Goal: Task Accomplishment & Management: Complete application form

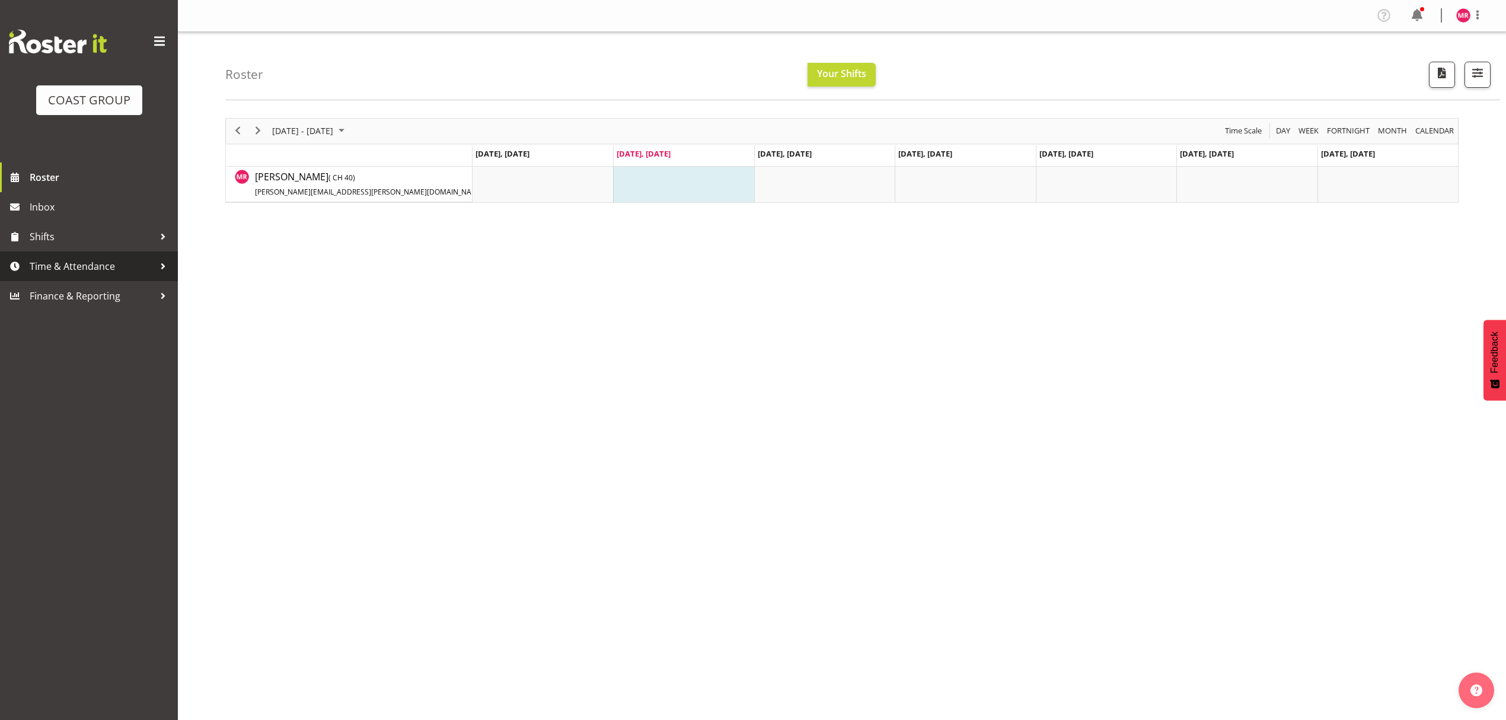
click at [88, 267] on span "Time & Attendance" at bounding box center [92, 266] width 125 height 18
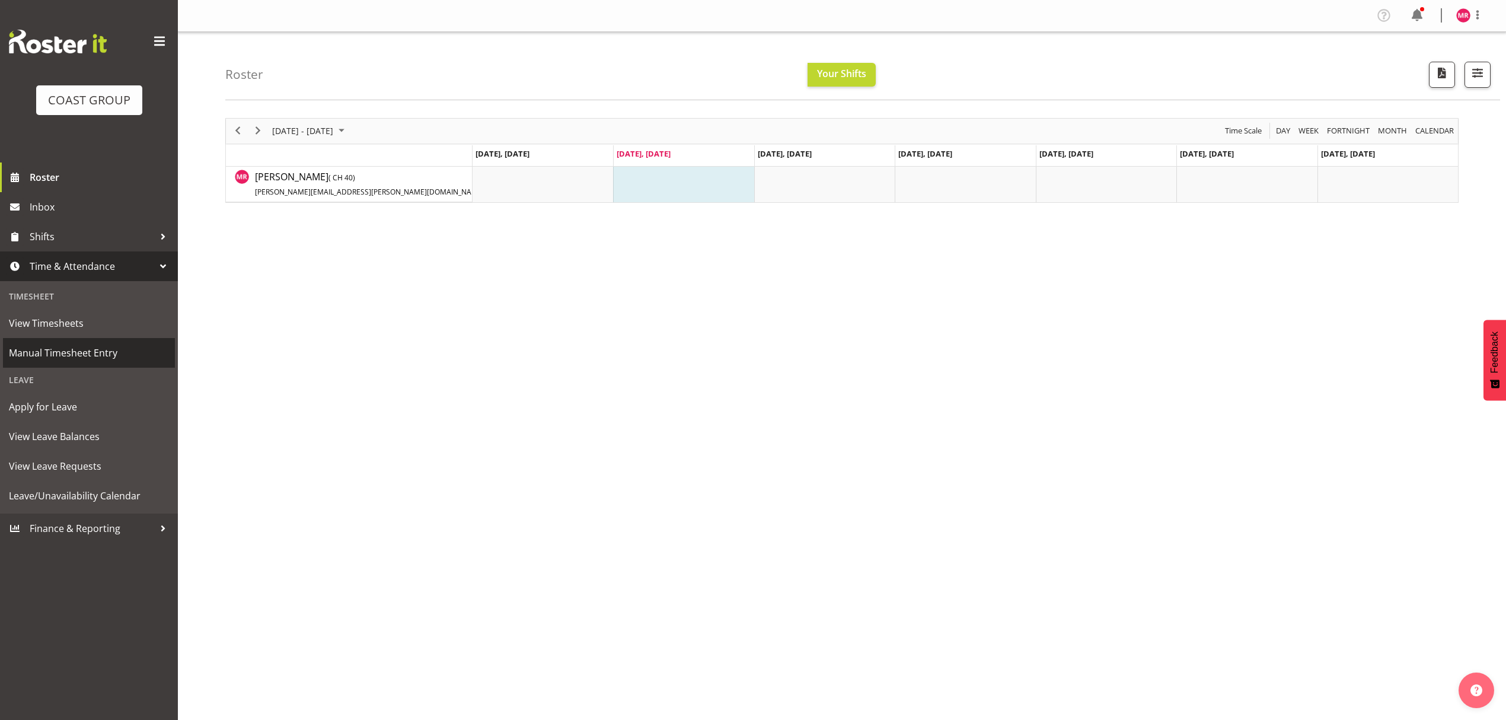
click at [96, 361] on span "Manual Timesheet Entry" at bounding box center [89, 353] width 160 height 18
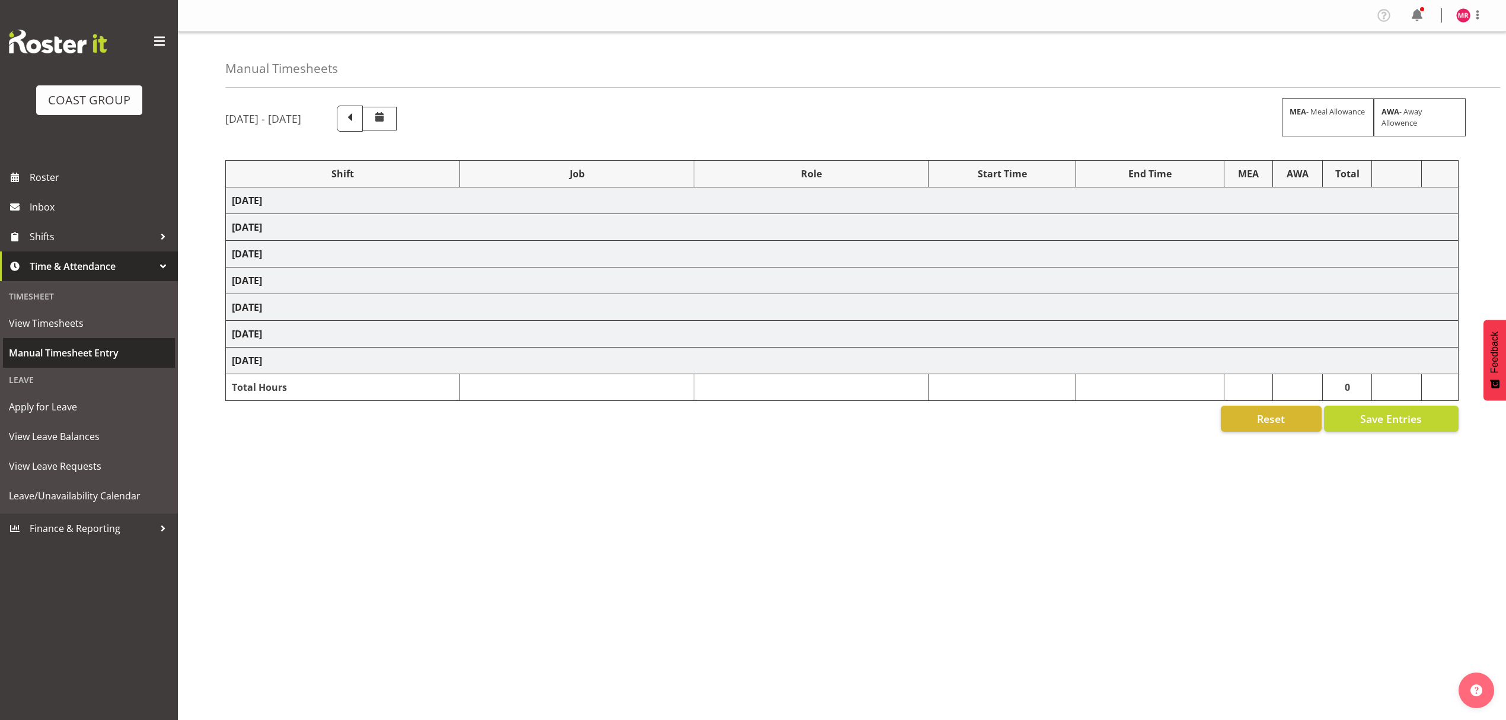
click at [90, 344] on span "Manual Timesheet Entry" at bounding box center [89, 353] width 160 height 18
select select "1321"
select select "10251"
select select "1321"
select select "9993"
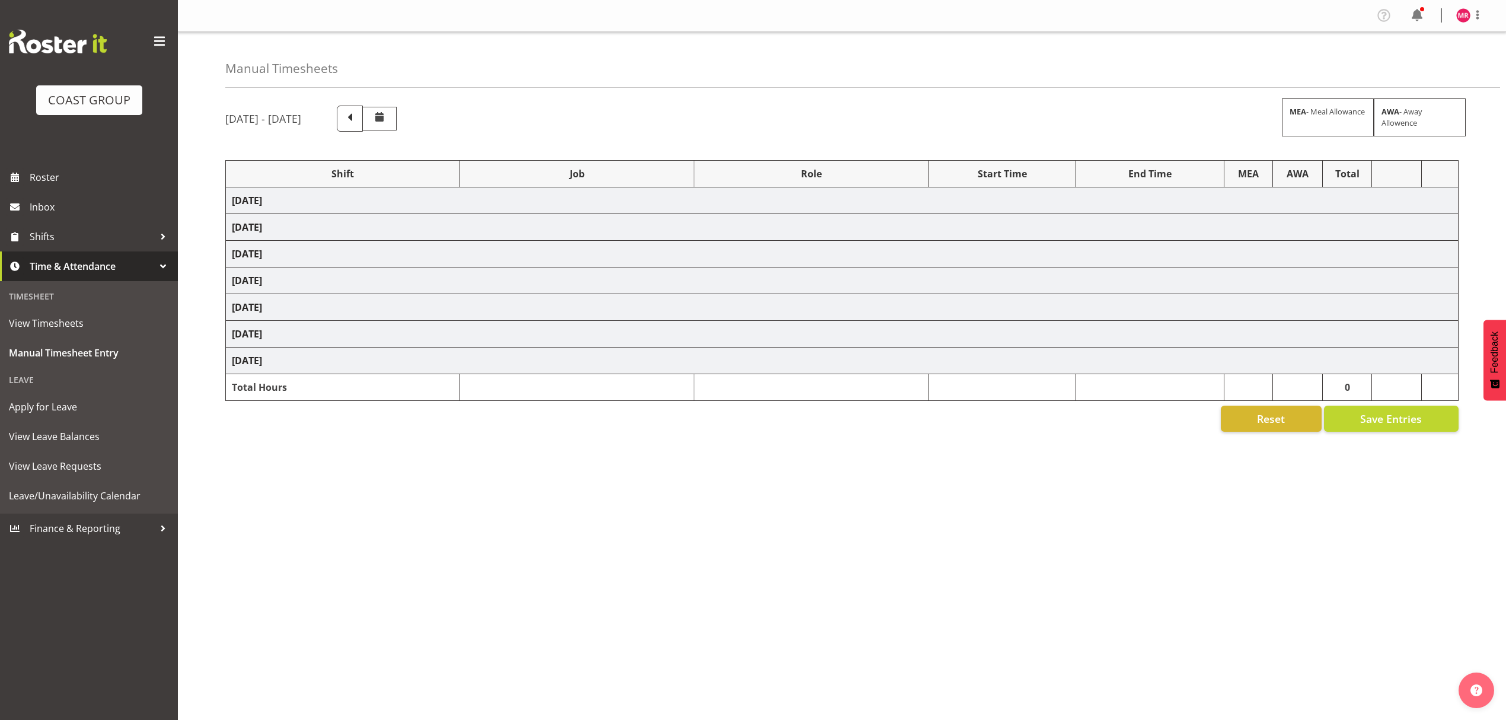
select select "1321"
select select "8934"
select select "1321"
select select "9201"
select select "1321"
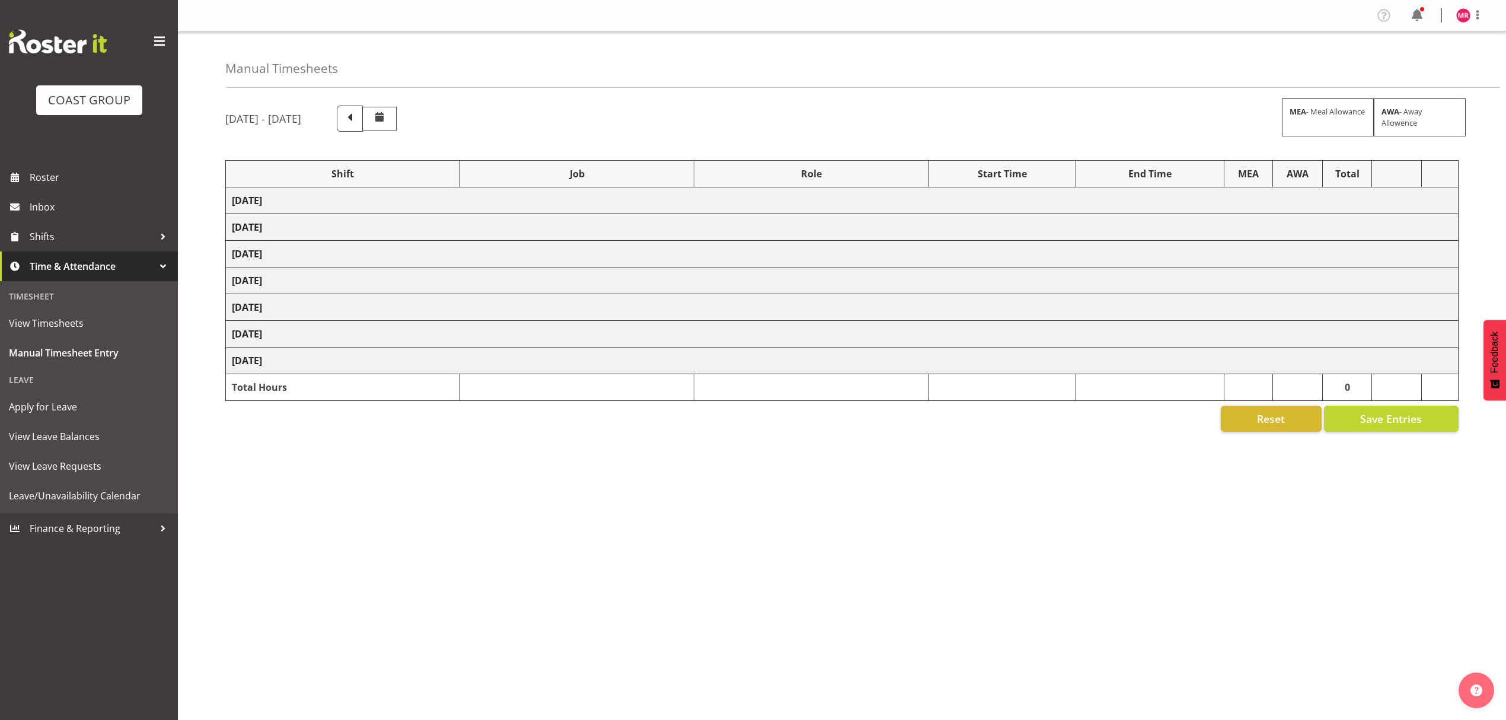
select select "10319"
select select "1321"
select select "9201"
select select "1321"
select select "9321"
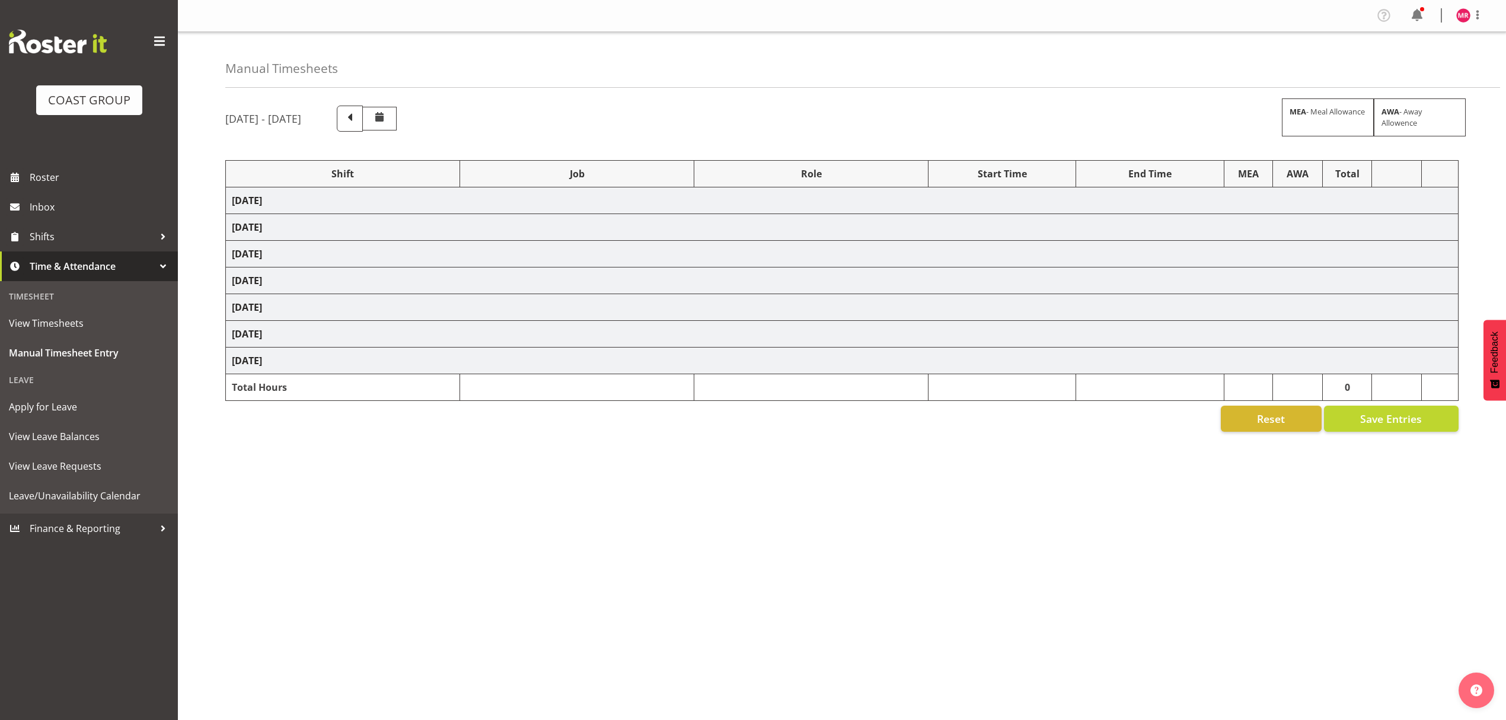
select select "1321"
select select "10251"
select select "1321"
select select "9445"
select select "1321"
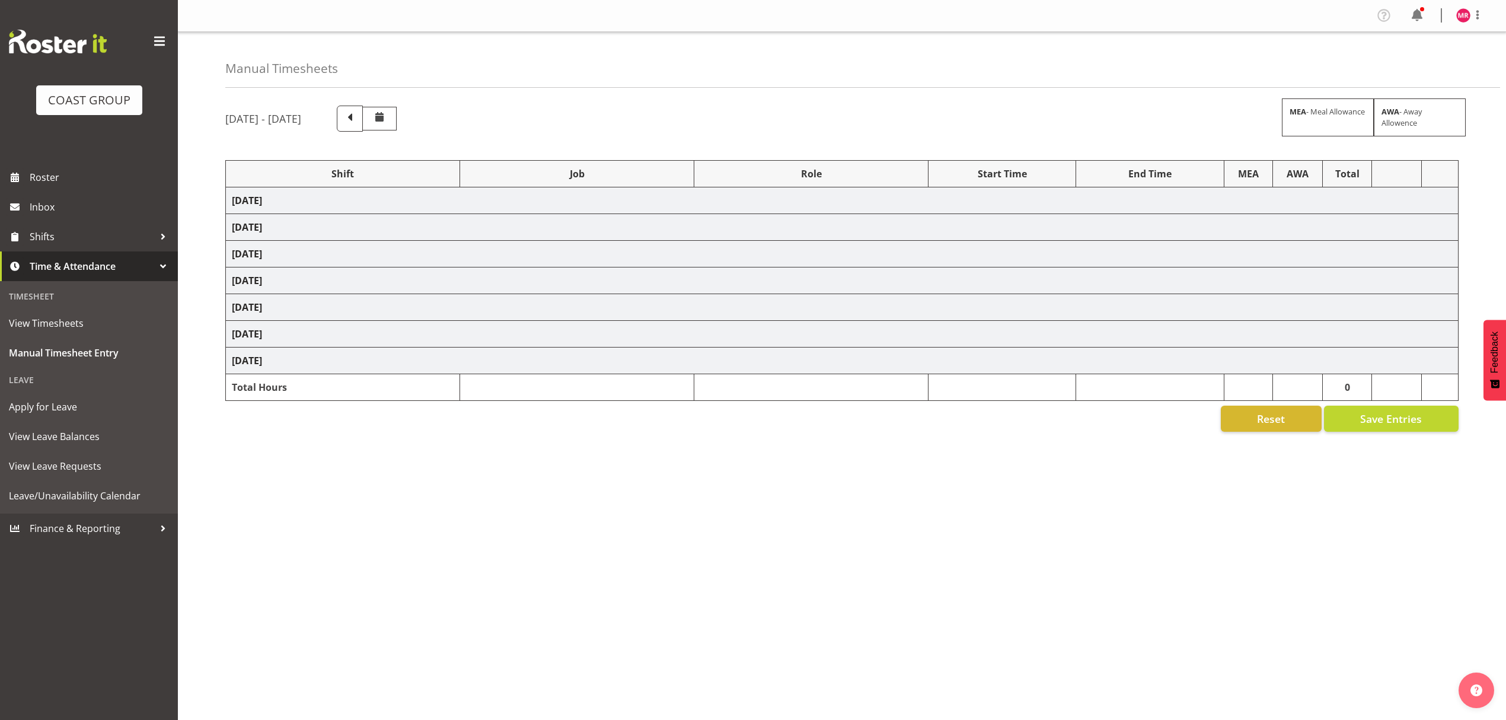
select select "10429"
select select "1321"
select select "9445"
select select "1321"
select select "9816"
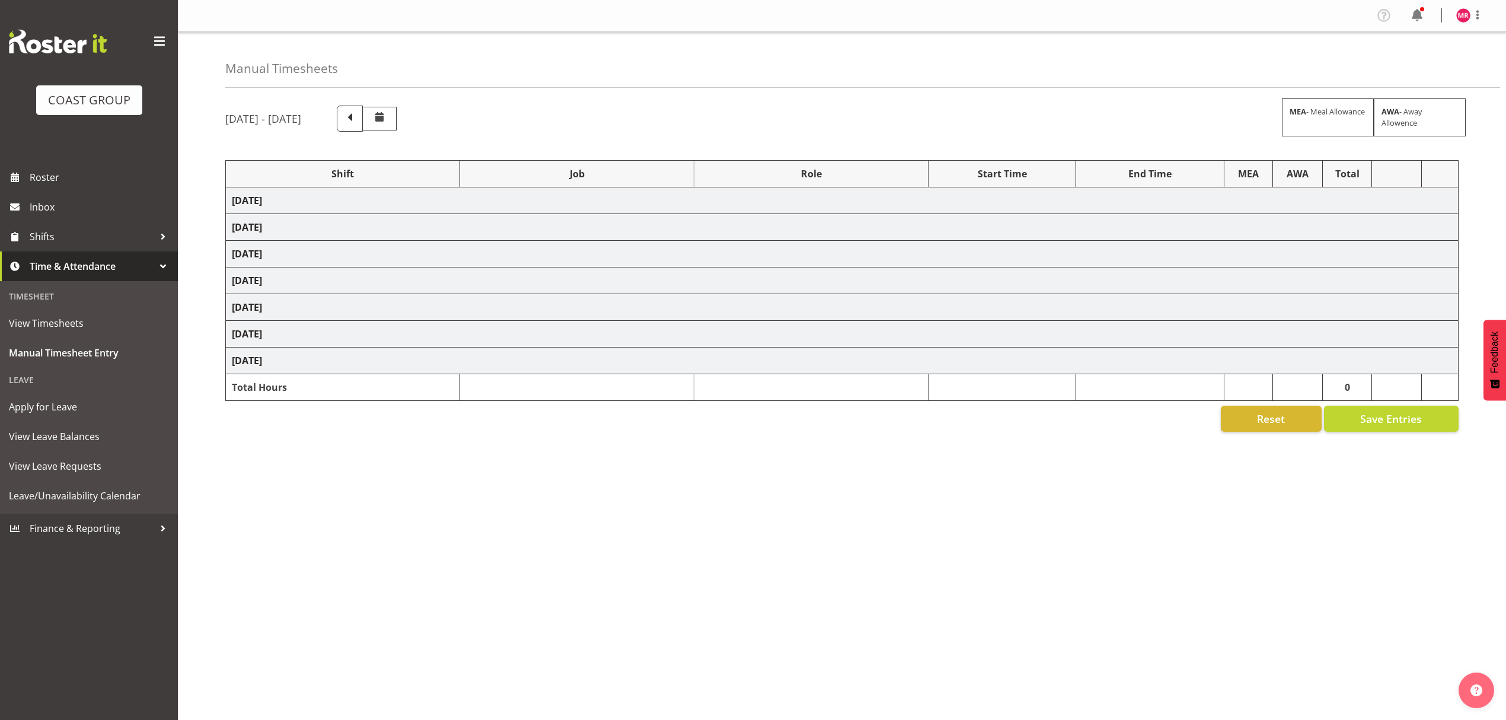
select select "1321"
select select "10208"
select select "1321"
select select "9445"
select select "1321"
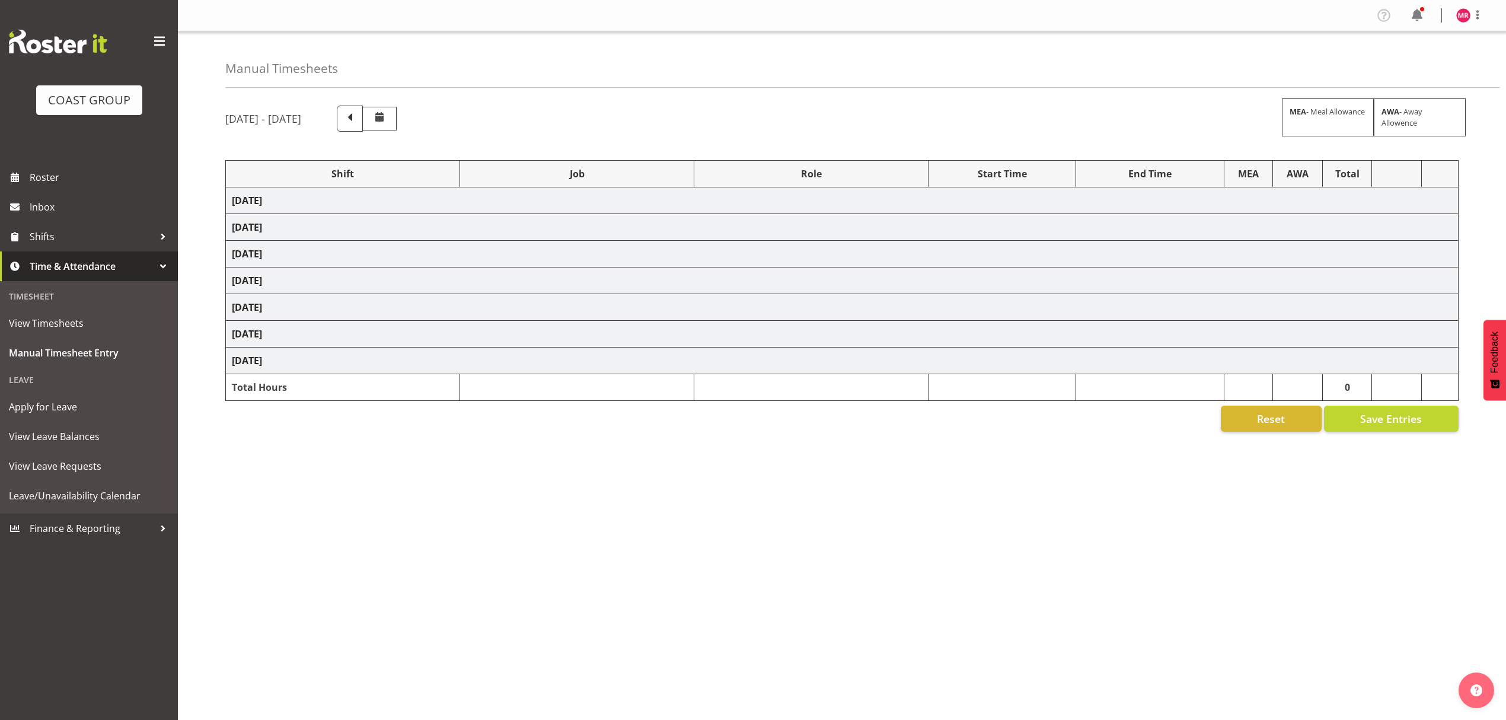
select select "9445"
select select "1321"
select select "9201"
select select "1321"
select select "8963"
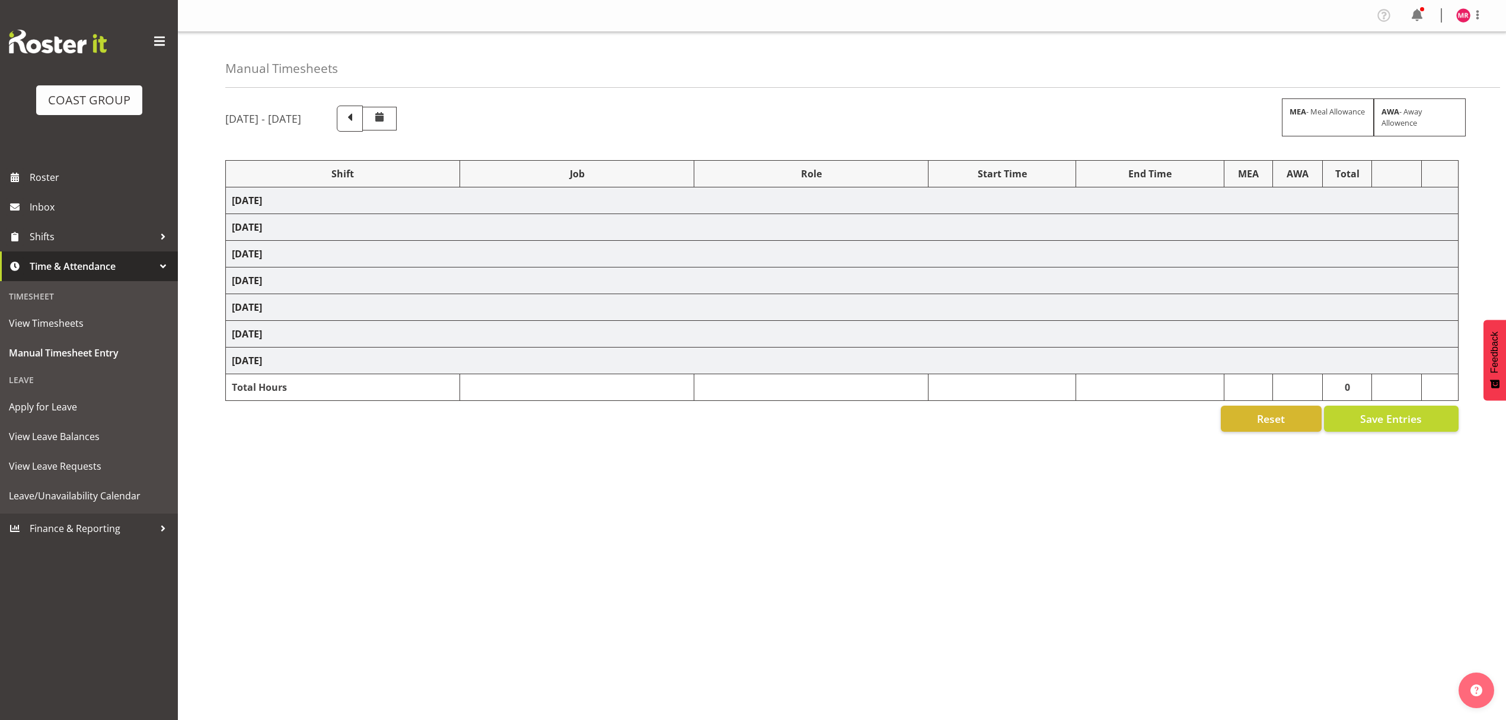
select select "1321"
select select "9348"
select select "1321"
select select "9028"
select select "1321"
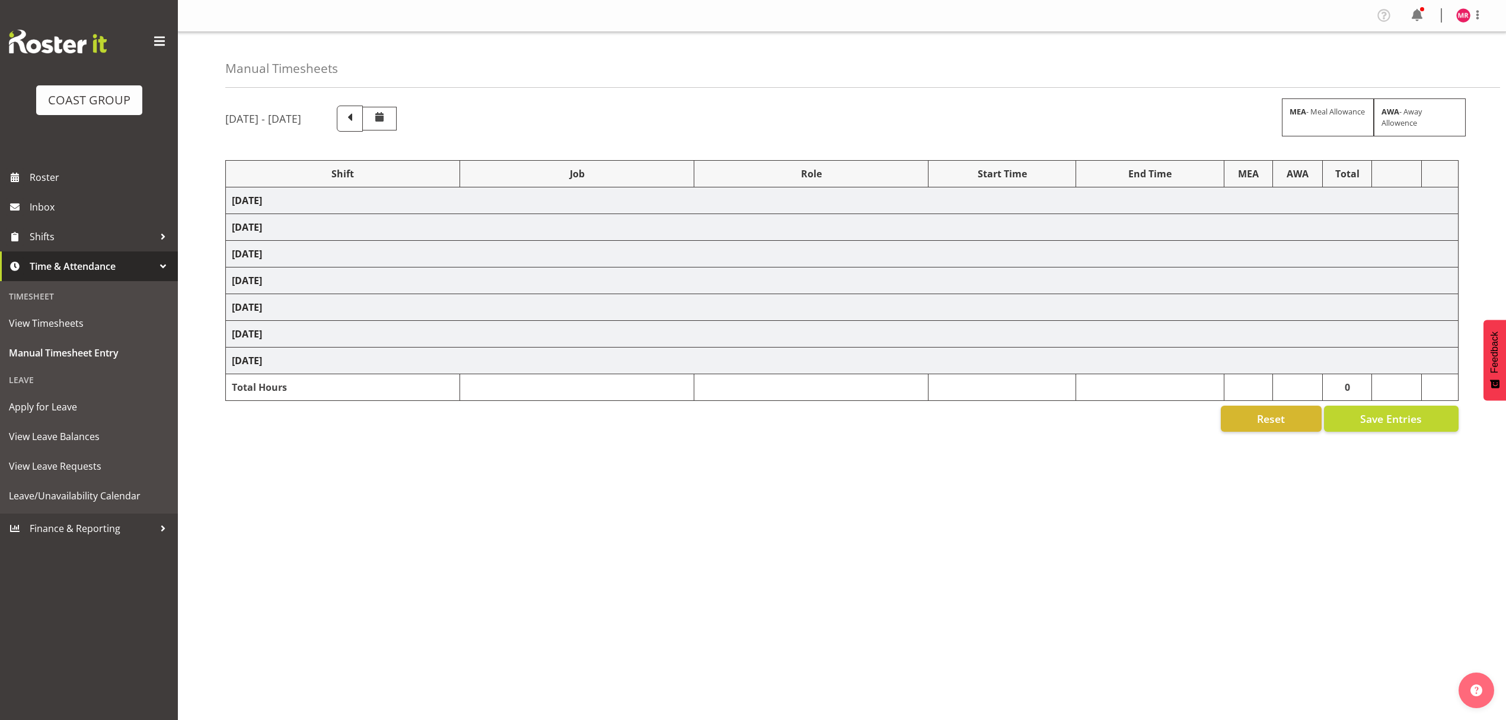
select select "9205"
select select "1321"
select select "10313"
select select "1321"
select select "10539"
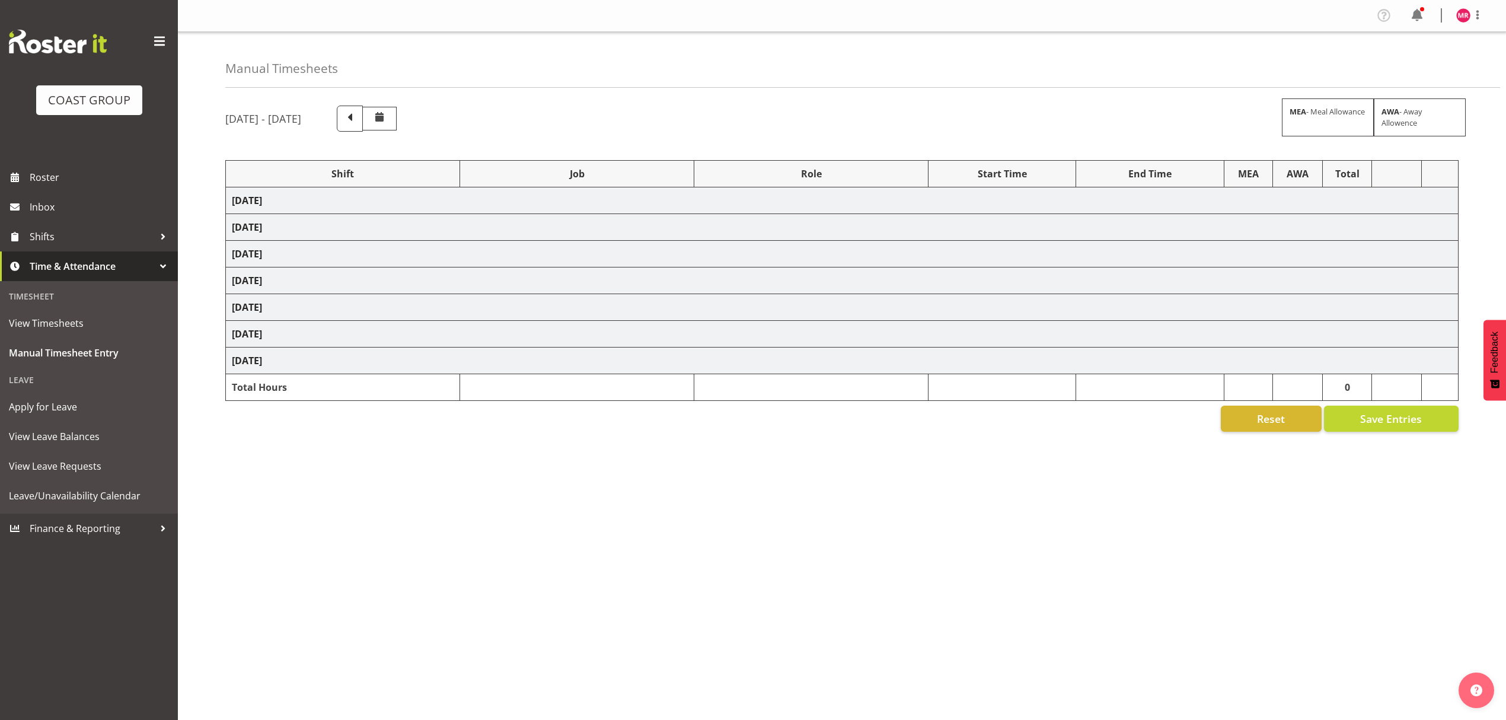
select select "1321"
select select "9993"
select select "1321"
select select "8656"
select select "1321"
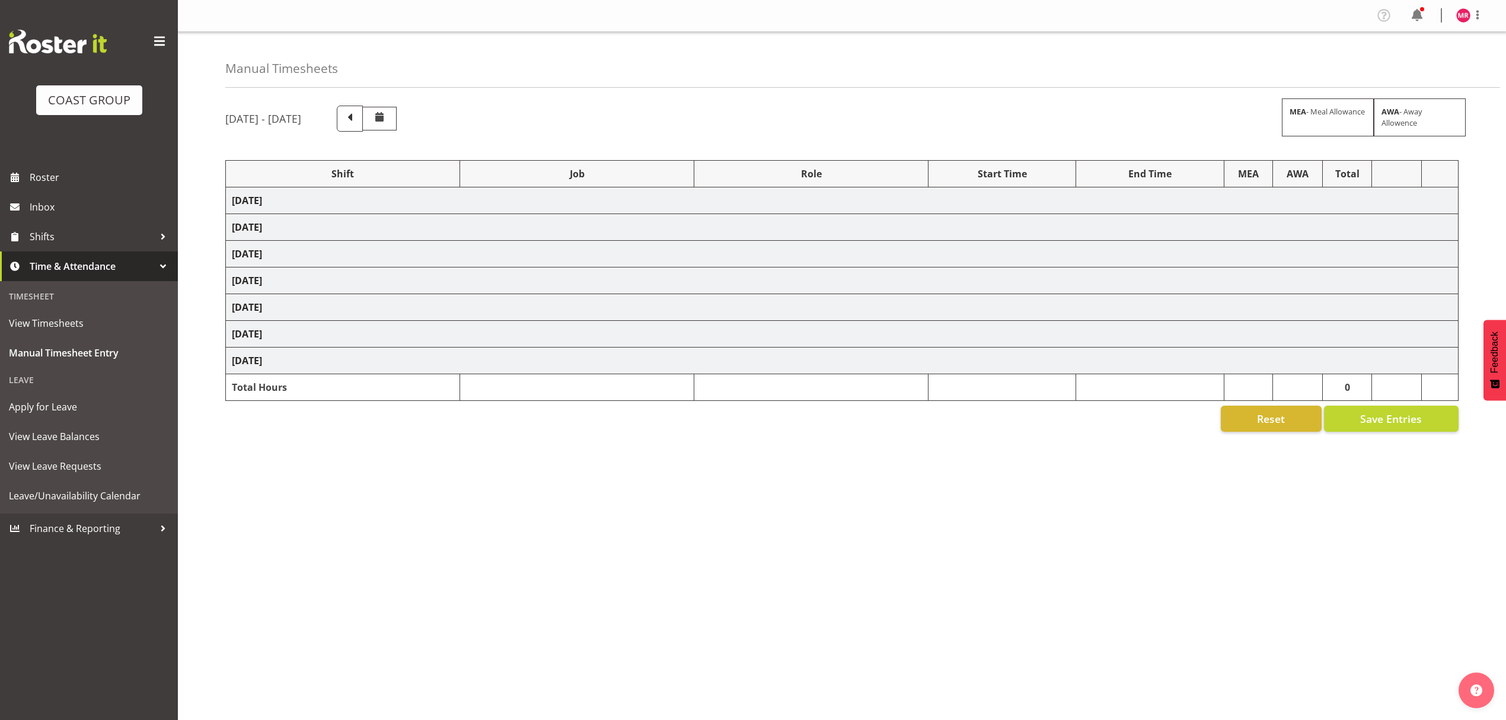
select select "10313"
select select "1321"
select select "10539"
select select "1321"
select select "9205"
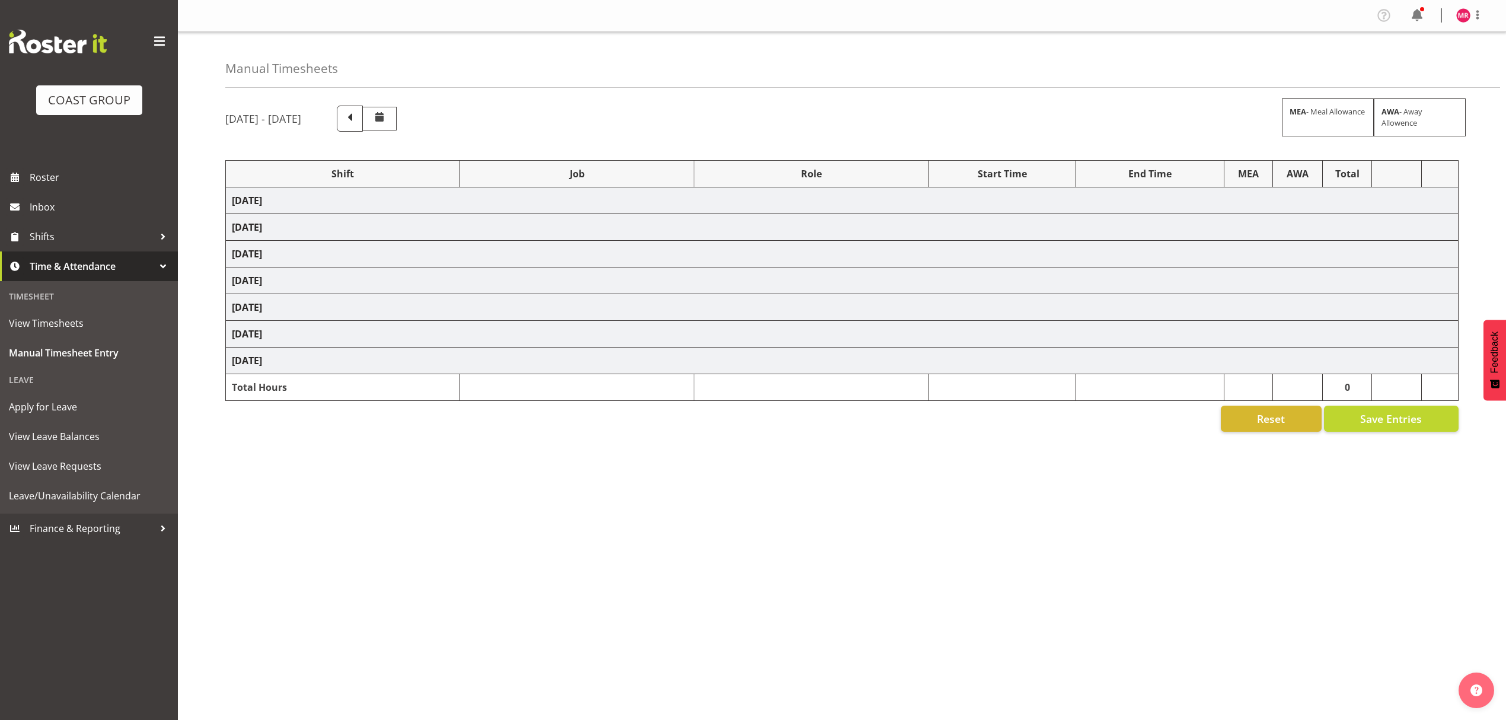
select select "1321"
select select "9993"
select select "1321"
select select "10313"
select select "1321"
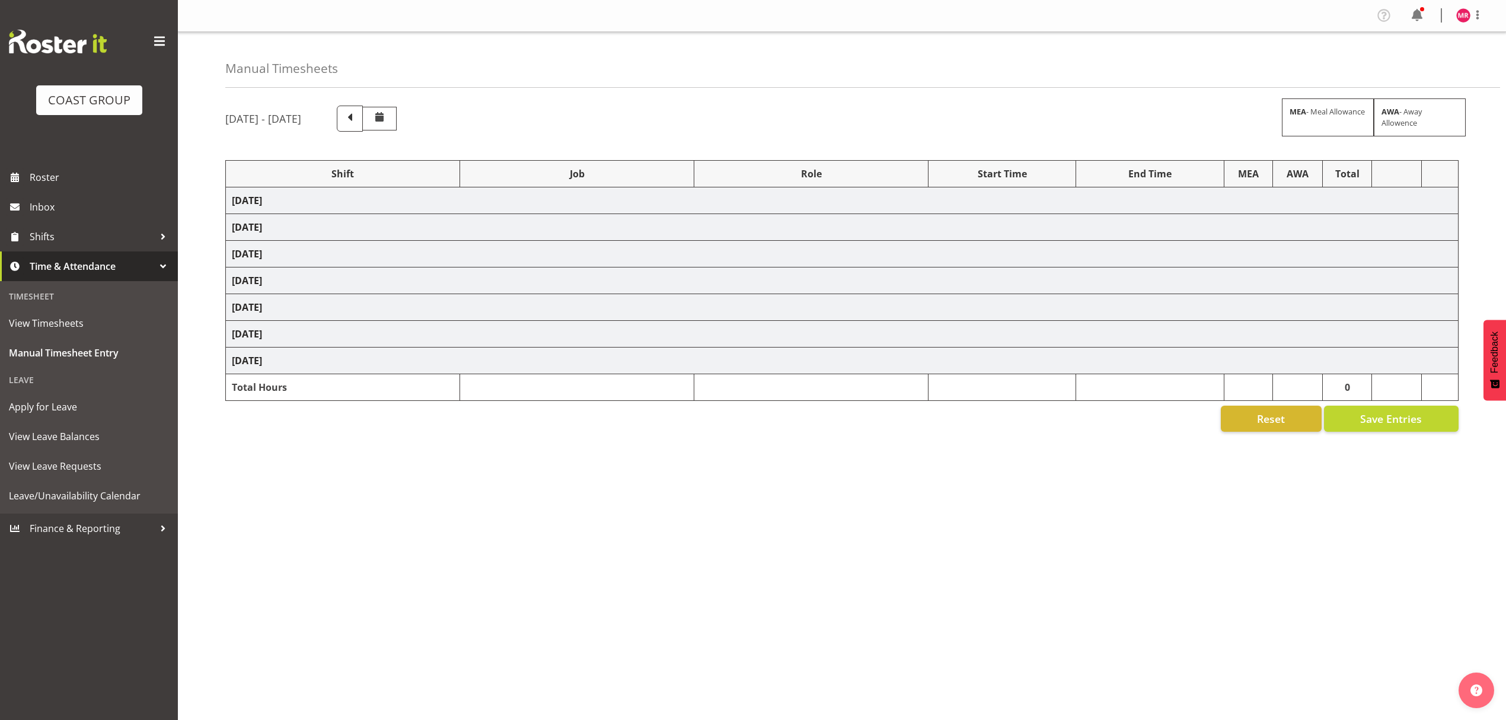
select select "8656"
select select "1321"
select select "9445"
select select "1321"
select select "10387"
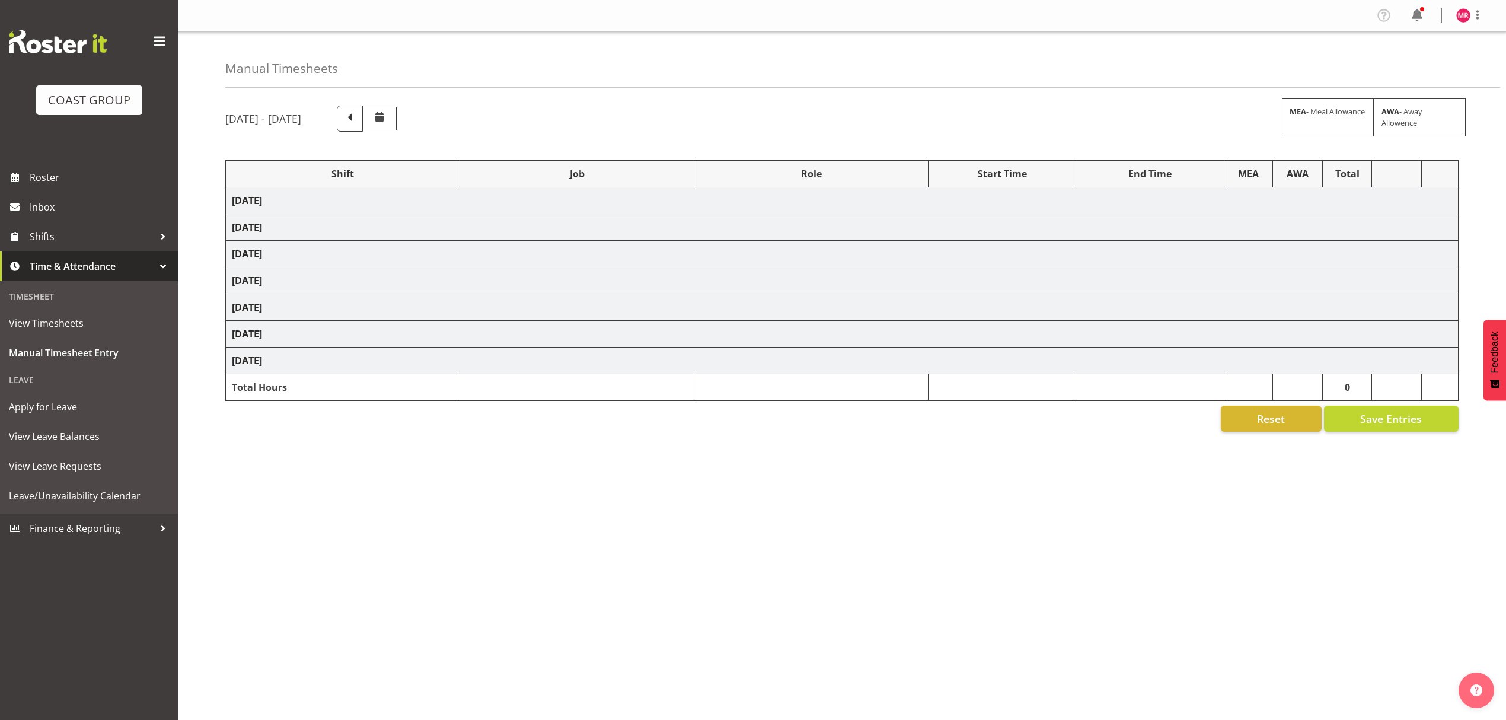
select select "1321"
select select "9096"
select select "1321"
select select "10332"
select select "1321"
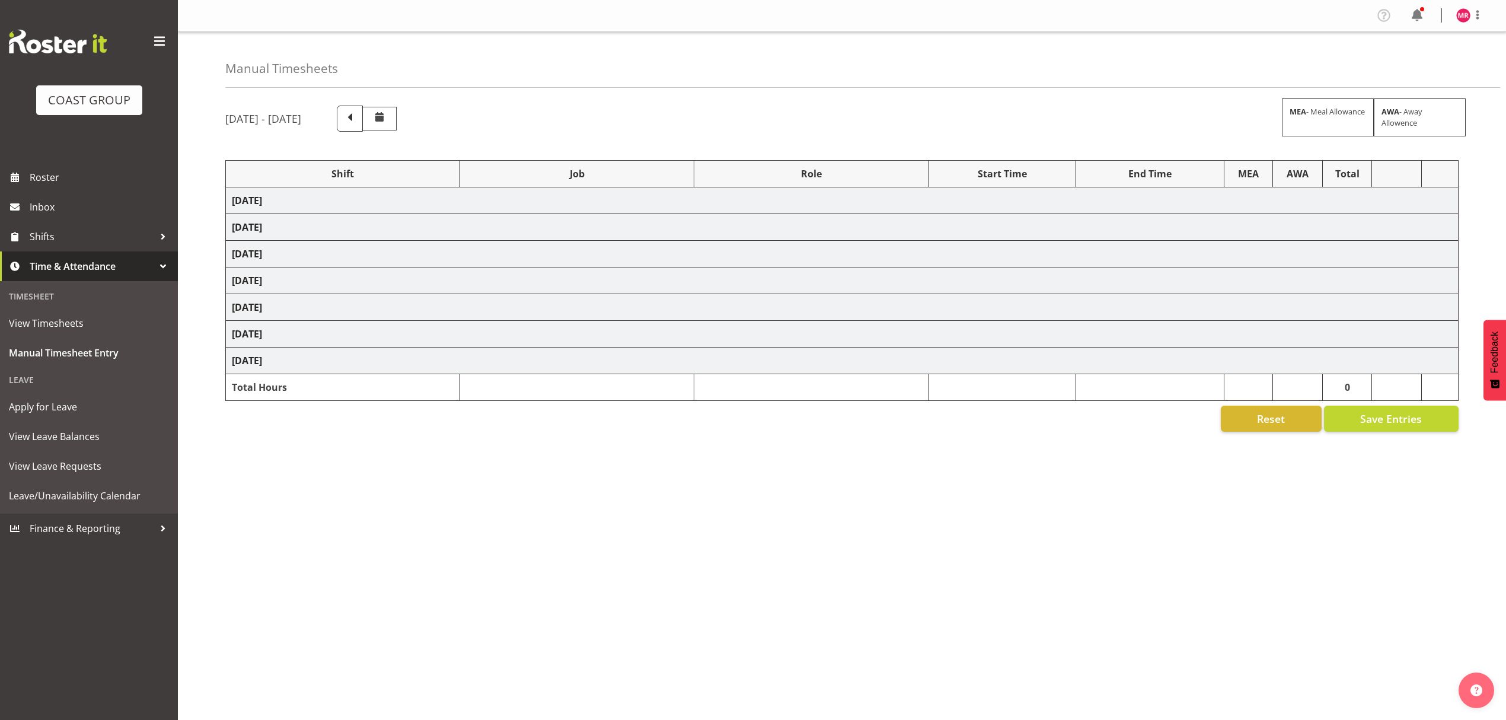
select select "9932"
select select "1321"
select select "10332"
select select "1321"
select select "9797"
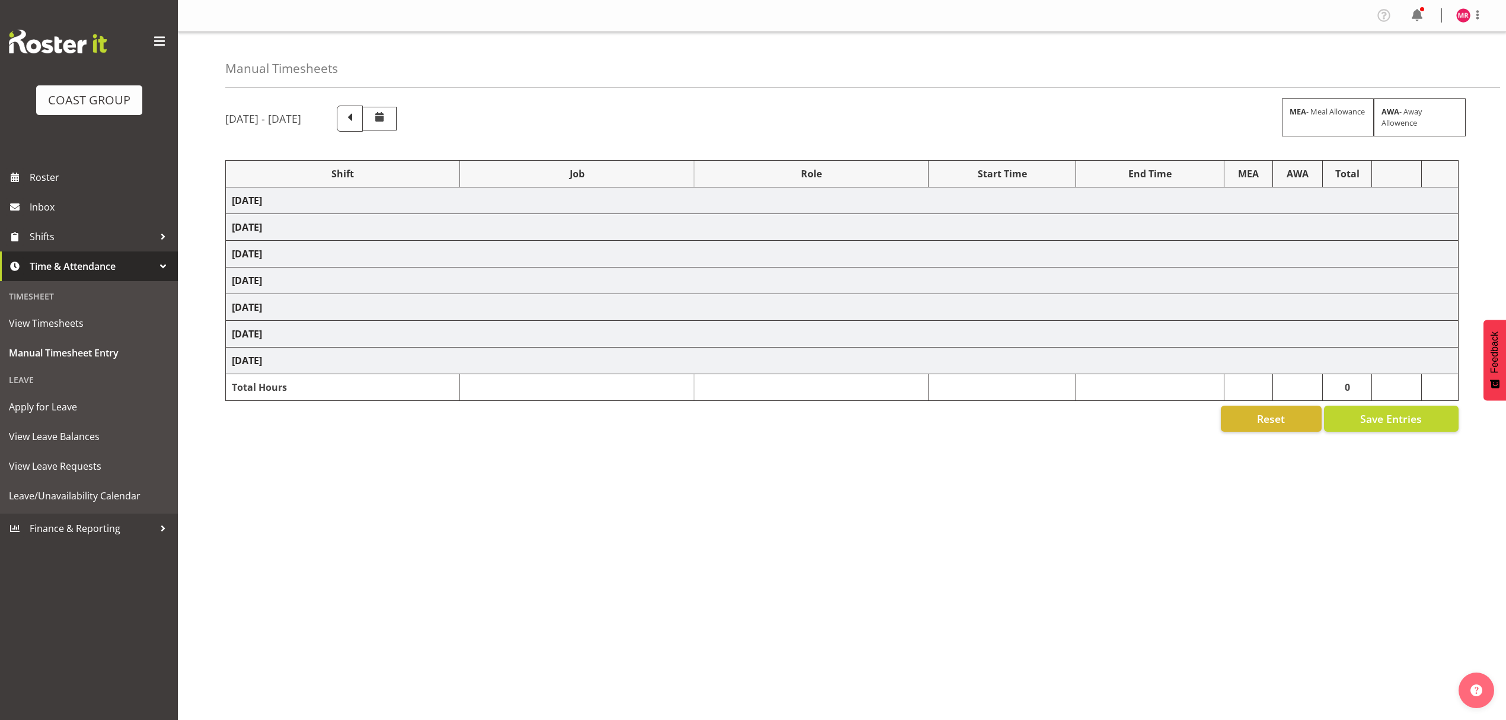
select select "1321"
select select "10332"
select select "1321"
select select "8653"
select select "1321"
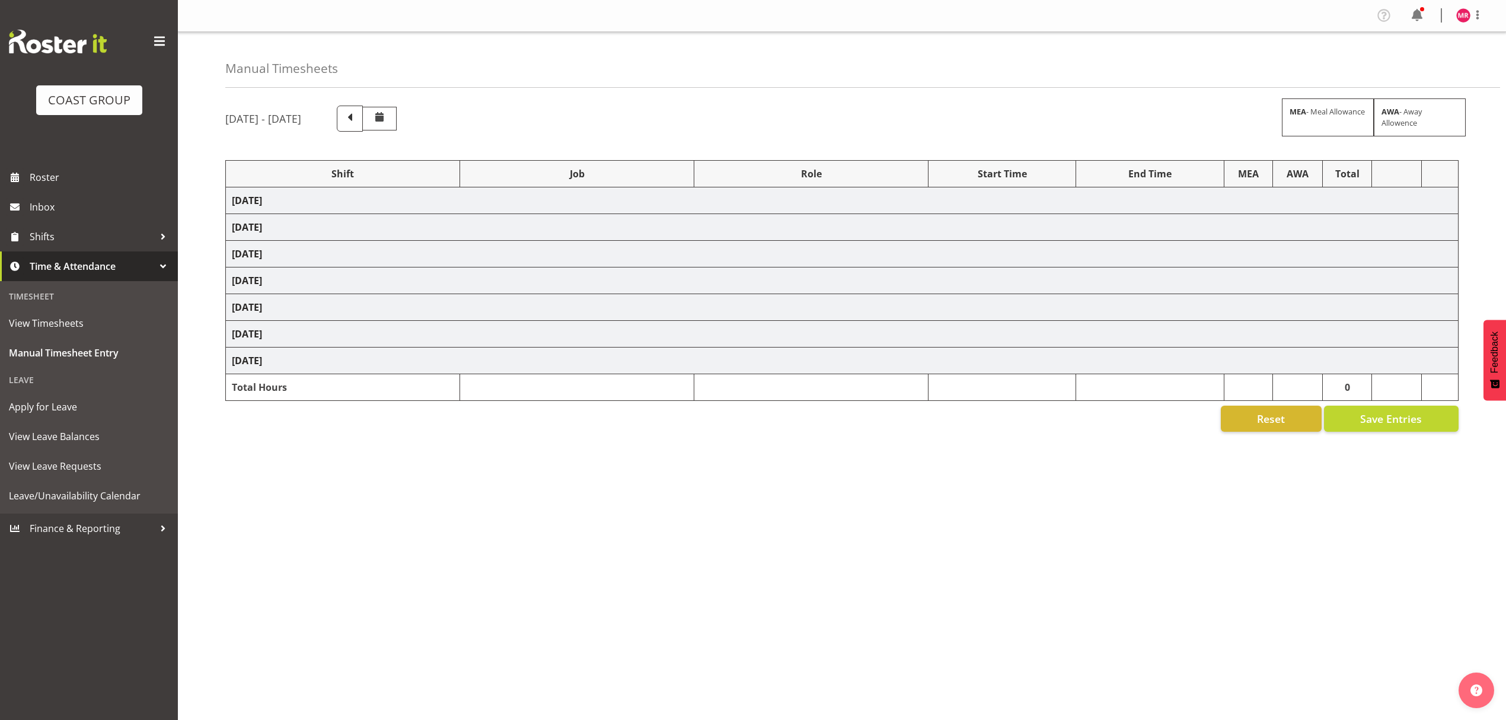
select select "9252"
select select "1321"
select select "9445"
select select "1321"
select select "9235"
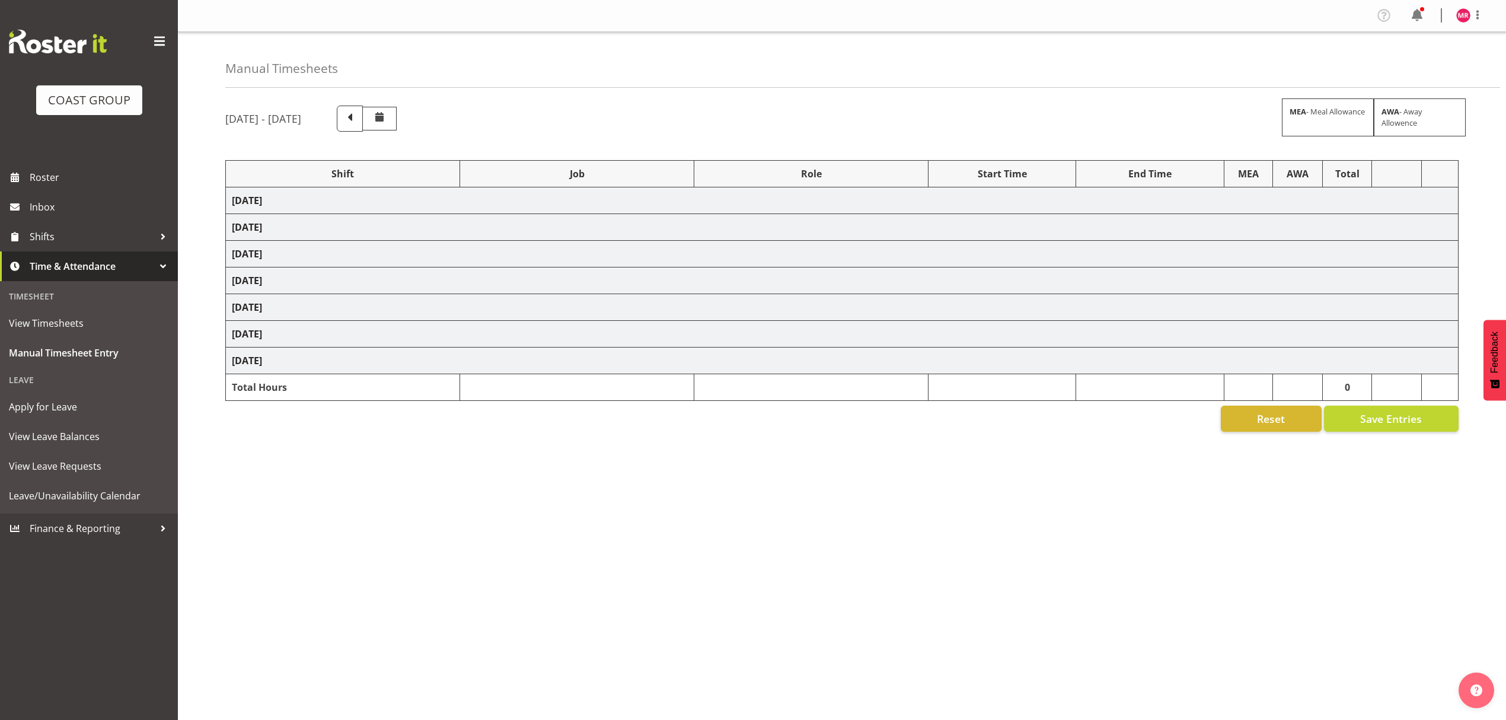
select select "1321"
select select "9028"
select select "1321"
select select "9690"
select select "1321"
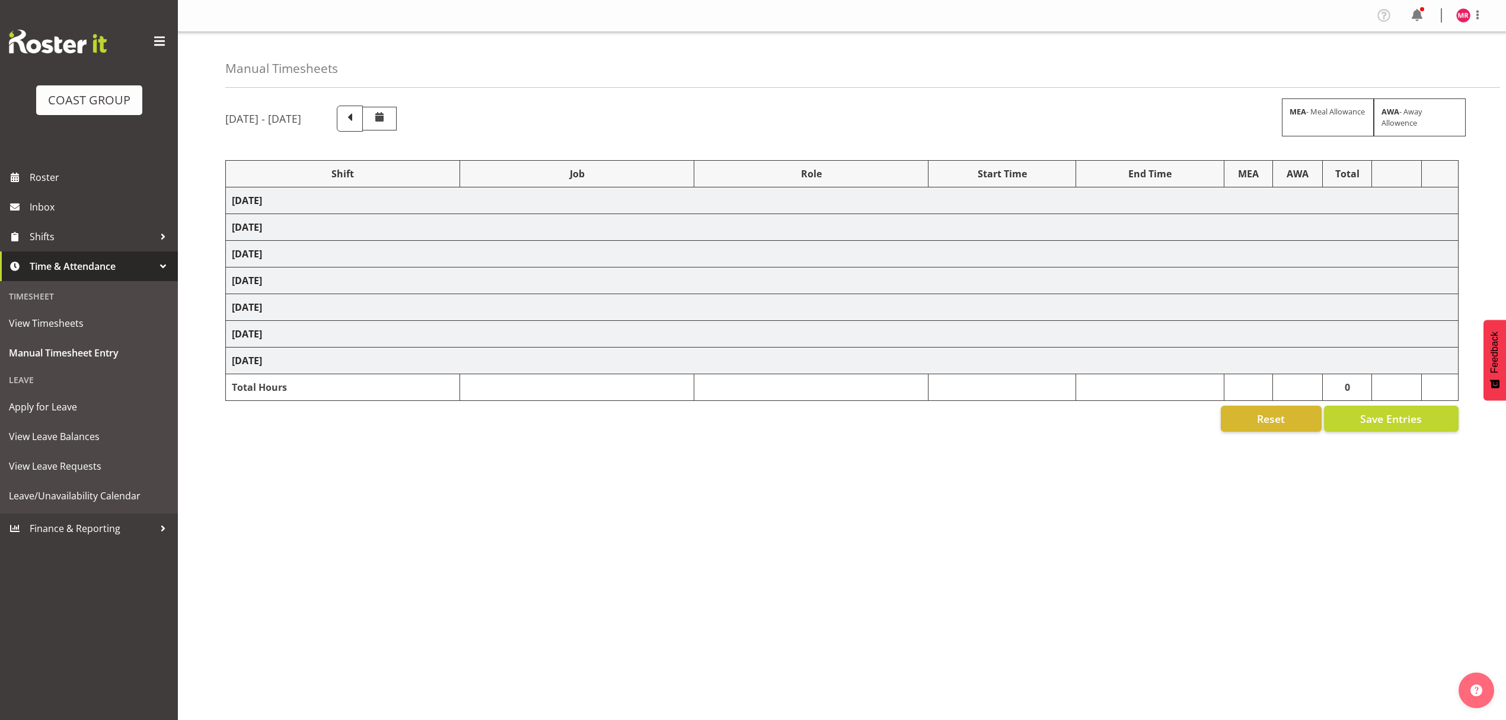
select select "9861"
select select "1321"
select select "9452"
select select "1321"
select select "9028"
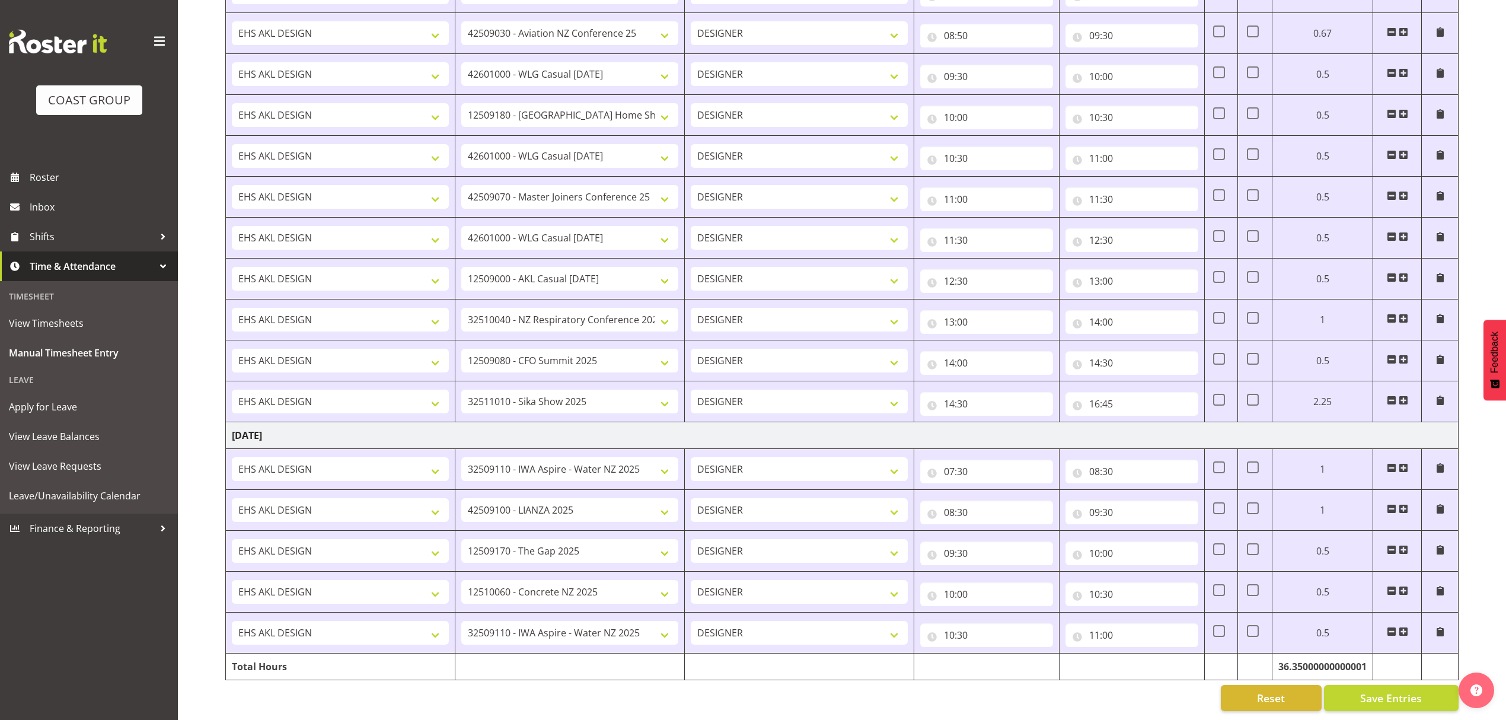
scroll to position [1749, 0]
click at [1403, 627] on span at bounding box center [1403, 631] width 9 height 9
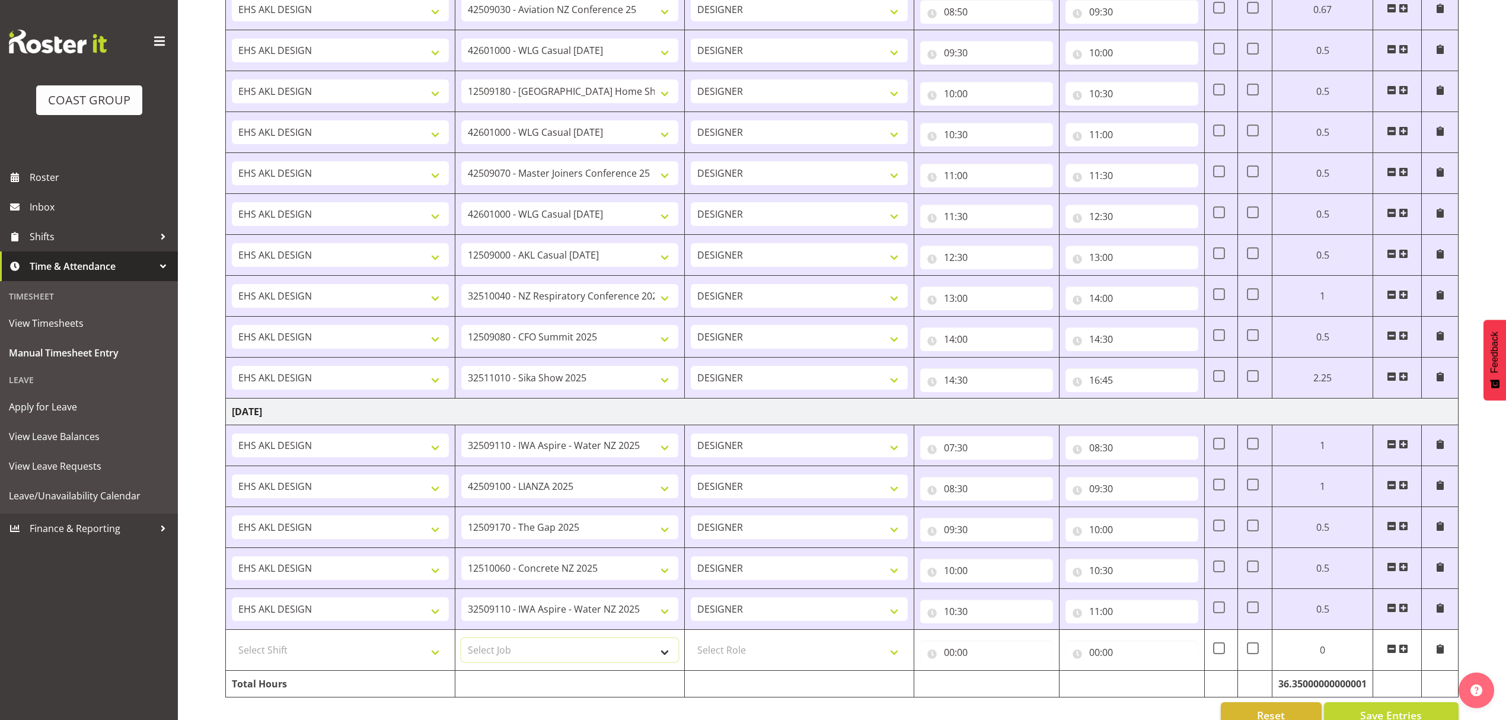
click at [627, 651] on select "Select Job 1 Carlton Events 1 Carlton Hamilton 1 Carlton Wellington 1 EHS WAREH…" at bounding box center [569, 650] width 217 height 24
click at [542, 662] on select "Select Job 1 Carlton Events 1 Carlton Hamilton 1 Carlton Wellington 1 EHS WAREH…" at bounding box center [569, 650] width 217 height 24
select select "10291"
click at [461, 650] on select "Select Job 1 Carlton Events 1 Carlton Hamilton 1 Carlton Wellington 1 EHS WAREH…" at bounding box center [569, 650] width 217 height 24
click at [718, 660] on select "Select Role DESIGNER" at bounding box center [799, 650] width 217 height 24
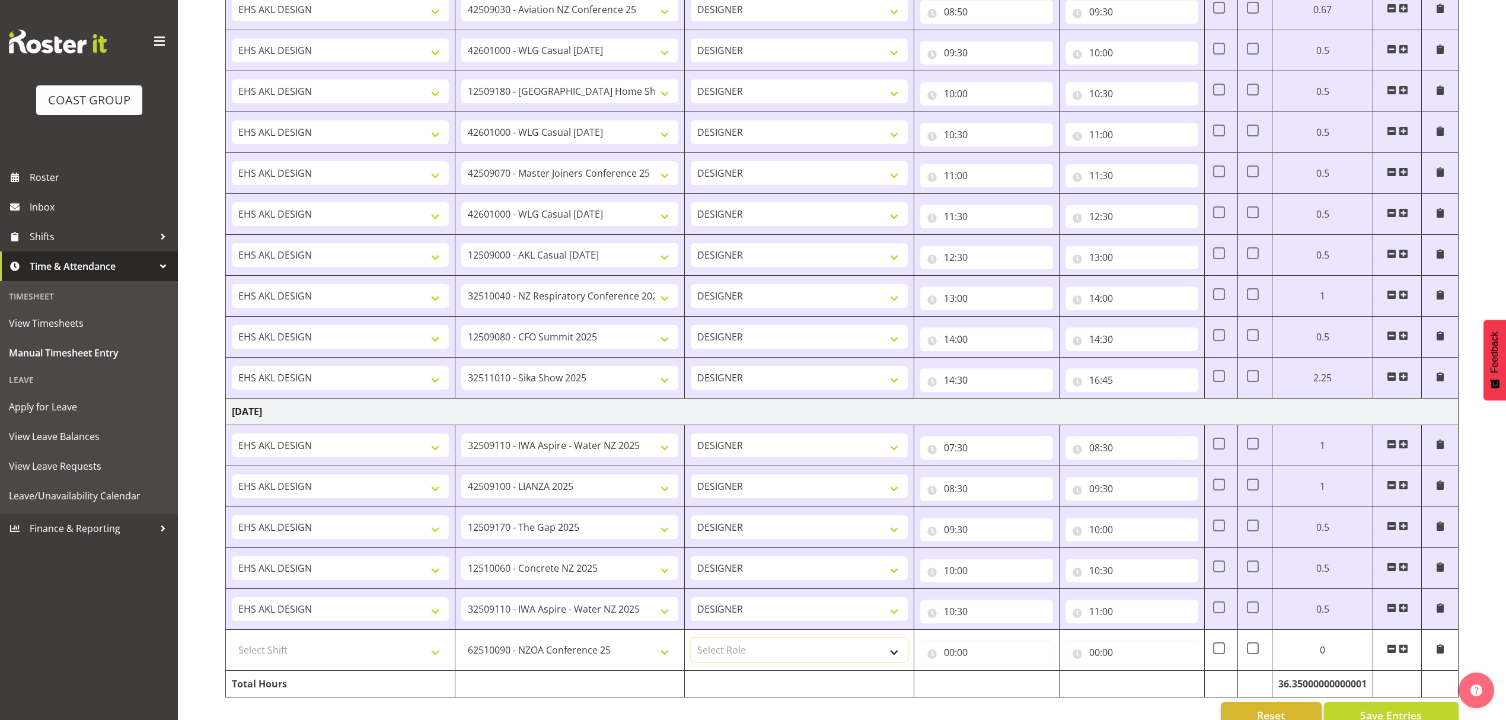
select select "215"
click at [691, 650] on select "Select Role DESIGNER" at bounding box center [799, 650] width 217 height 24
click at [395, 662] on select "Select Shift D+B @ HiNZ D+B Build D+B Build NZACA D+B Build Tech Day OCT 24 D+B…" at bounding box center [340, 650] width 217 height 24
select select "1321"
click at [232, 650] on select "Select Shift D+B @ HiNZ D+B Build D+B Build NZACA D+B Build Tech Day OCT 24 D+B…" at bounding box center [340, 650] width 217 height 24
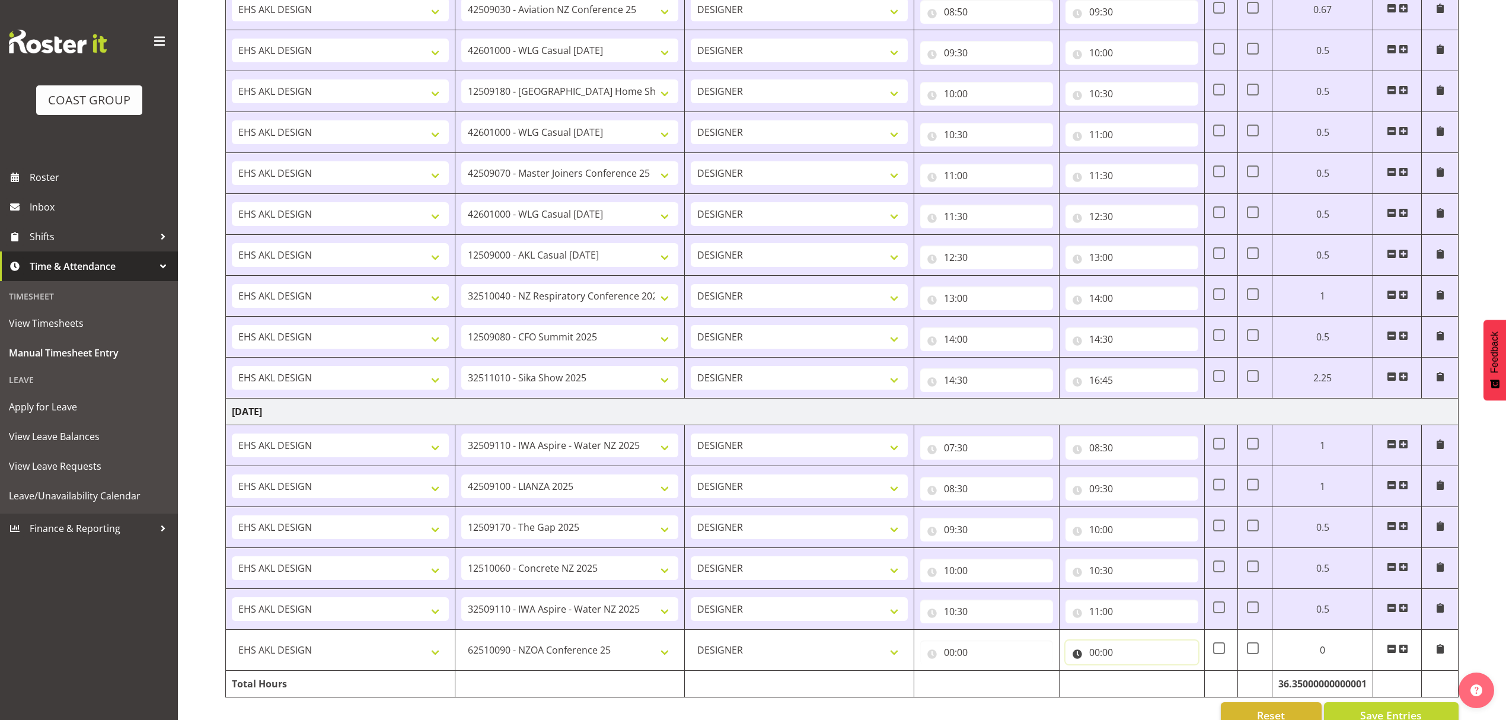
click at [1127, 664] on input "00:00" at bounding box center [1132, 652] width 133 height 24
click at [1144, 695] on select "00 01 02 03 04 05 06 07 08 09 10 11 12 13 14 15 16 17 18 19 20 21 22 23" at bounding box center [1146, 683] width 27 height 24
select select "13"
click at [1133, 683] on select "00 01 02 03 04 05 06 07 08 09 10 11 12 13 14 15 16 17 18 19 20 21 22 23" at bounding box center [1146, 683] width 27 height 24
type input "13:00"
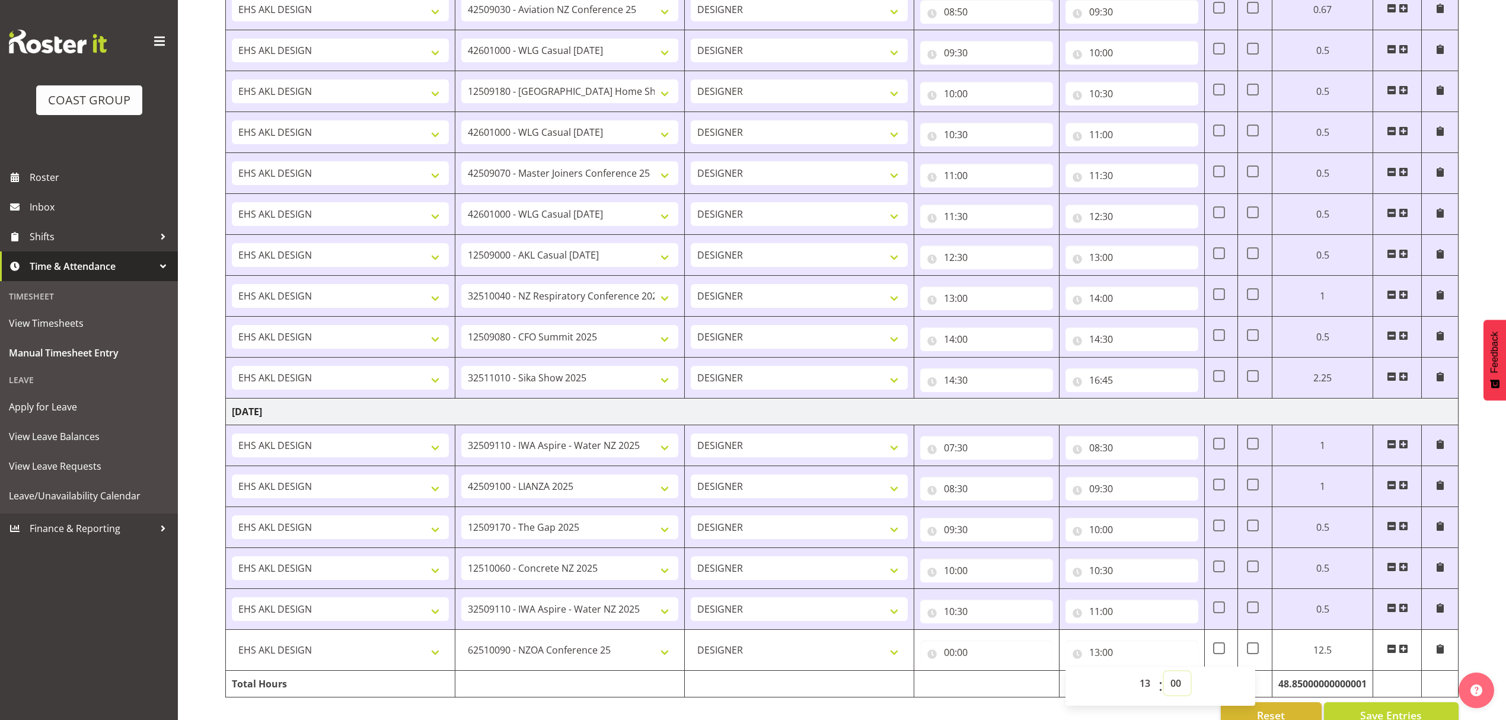
click at [1178, 695] on select "00 01 02 03 04 05 06 07 08 09 10 11 12 13 14 15 16 17 18 19 20 21 22 23 24 25 2…" at bounding box center [1177, 683] width 27 height 24
select select "30"
click at [1164, 683] on select "00 01 02 03 04 05 06 07 08 09 10 11 12 13 14 15 16 17 18 19 20 21 22 23 24 25 2…" at bounding box center [1177, 683] width 27 height 24
type input "13:30"
click at [1000, 661] on input "00:00" at bounding box center [986, 652] width 133 height 24
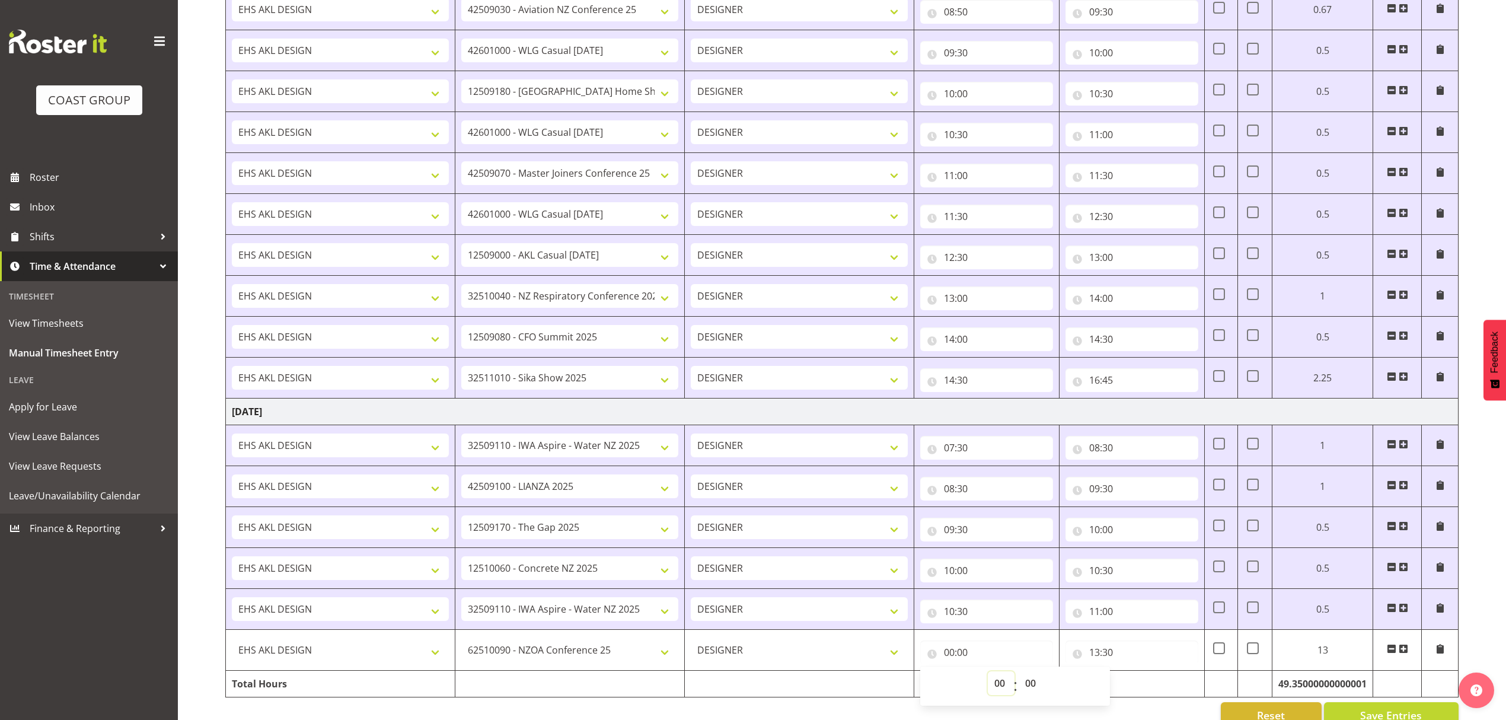
click at [996, 695] on select "00 01 02 03 04 05 06 07 08 09 10 11 12 13 14 15 16 17 18 19 20 21 22 23" at bounding box center [1001, 683] width 27 height 24
select select "11"
click at [988, 683] on select "00 01 02 03 04 05 06 07 08 09 10 11 12 13 14 15 16 17 18 19 20 21 22 23" at bounding box center [1001, 683] width 27 height 24
type input "11:00"
click at [862, 697] on td at bounding box center [799, 684] width 229 height 27
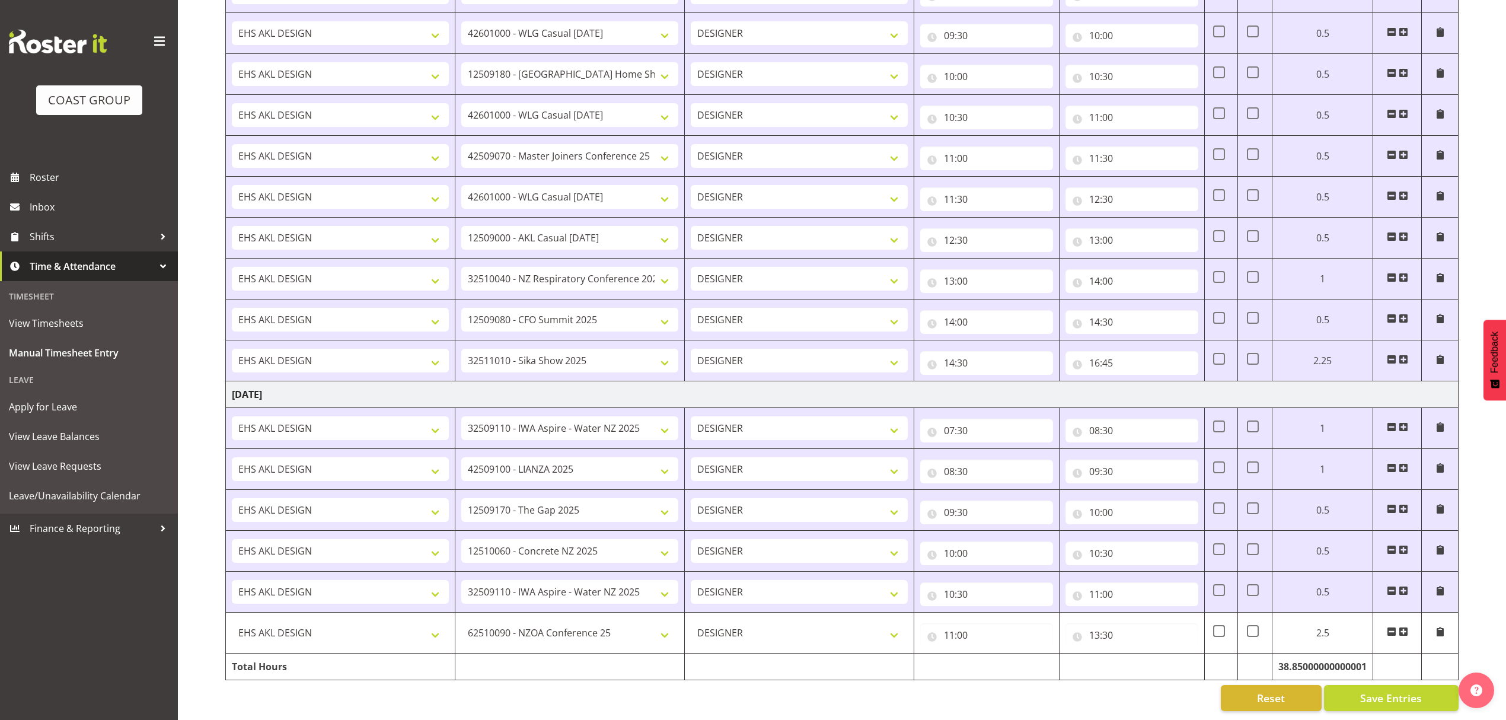
scroll to position [1791, 0]
click at [1424, 691] on button "Save Entries" at bounding box center [1391, 698] width 135 height 26
click at [1383, 690] on span "Save Entries" at bounding box center [1391, 697] width 62 height 15
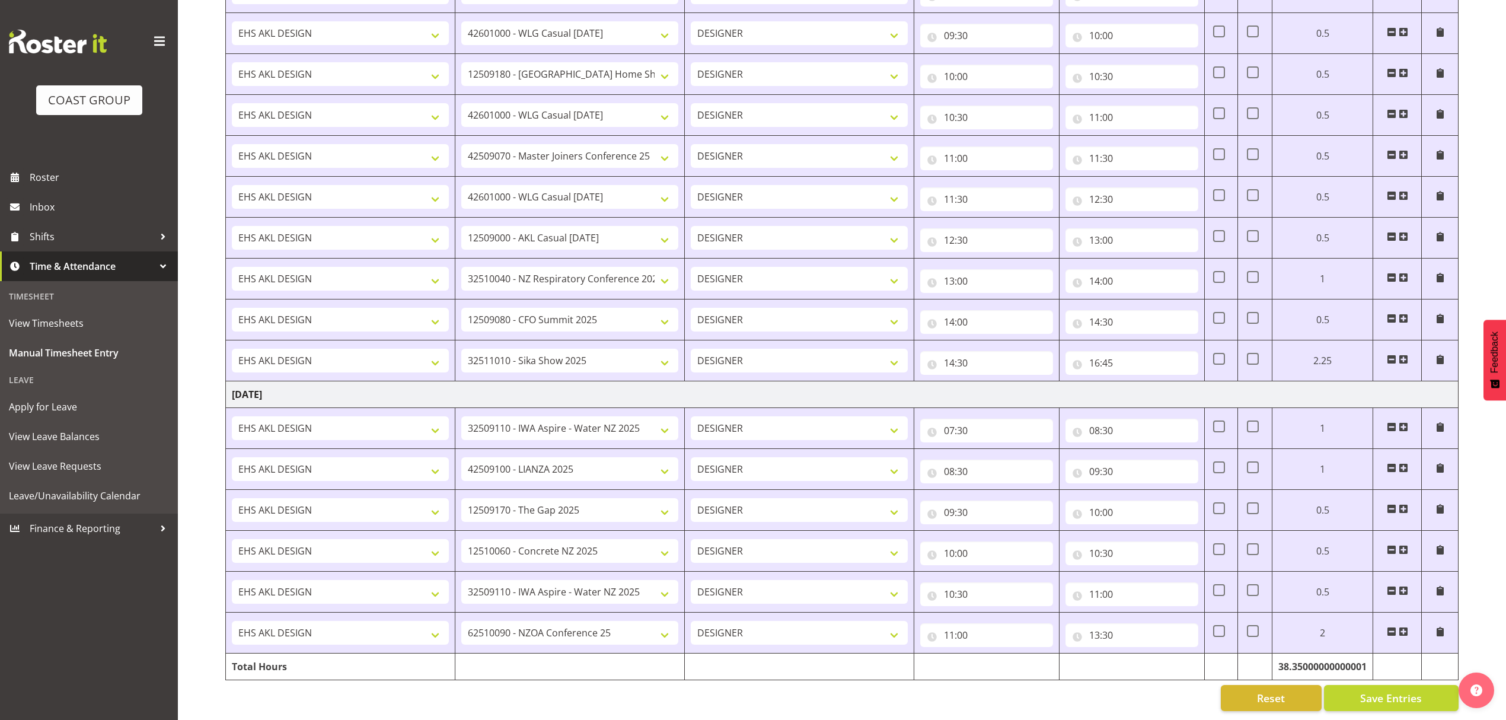
click at [1402, 627] on span at bounding box center [1403, 631] width 9 height 9
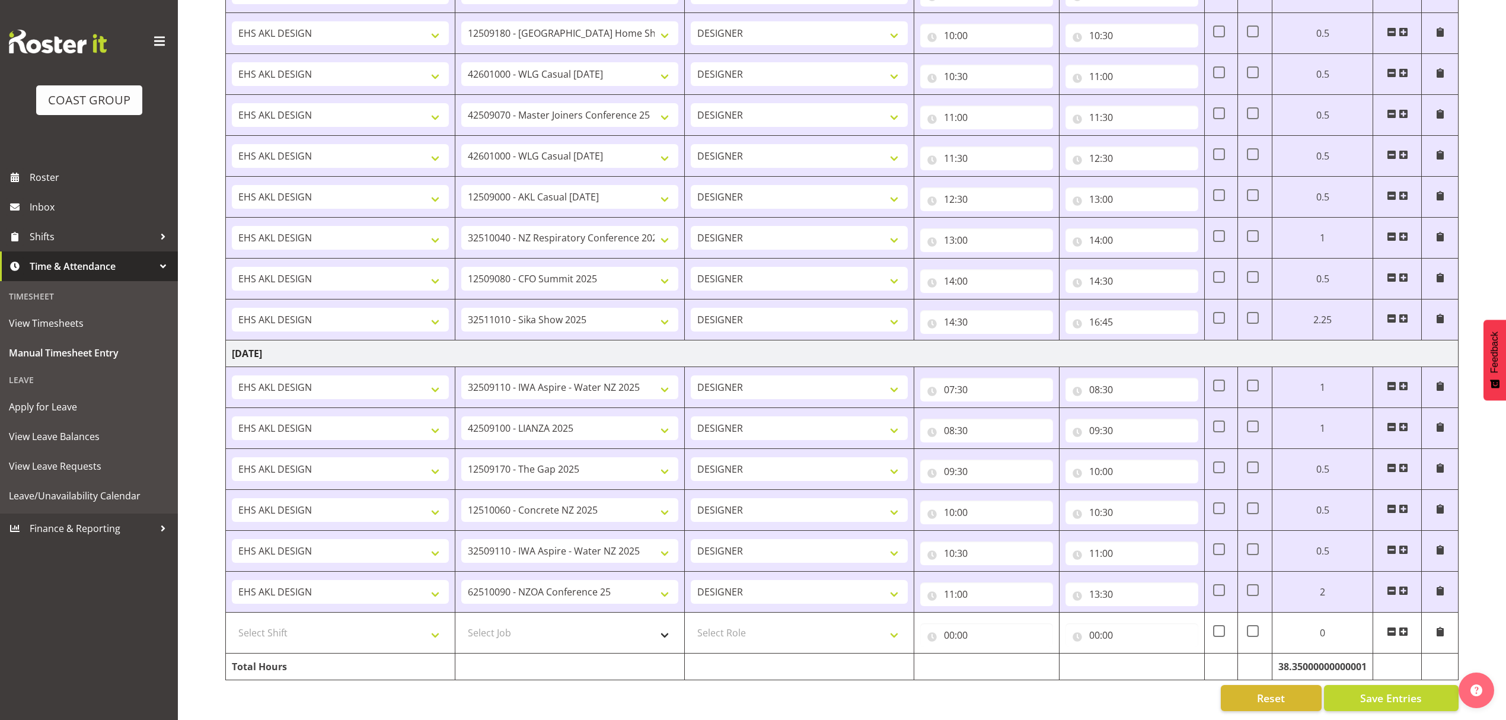
scroll to position [1832, 0]
click at [587, 621] on select "Select Job 1 Carlton Events 1 Carlton Hamilton 1 Carlton Wellington 1 EHS WAREH…" at bounding box center [569, 633] width 217 height 24
select select "9993"
click at [461, 621] on select "Select Job 1 Carlton Events 1 Carlton Hamilton 1 Carlton Wellington 1 EHS WAREH…" at bounding box center [569, 633] width 217 height 24
click at [729, 623] on select "Select Role DESIGNER" at bounding box center [799, 633] width 217 height 24
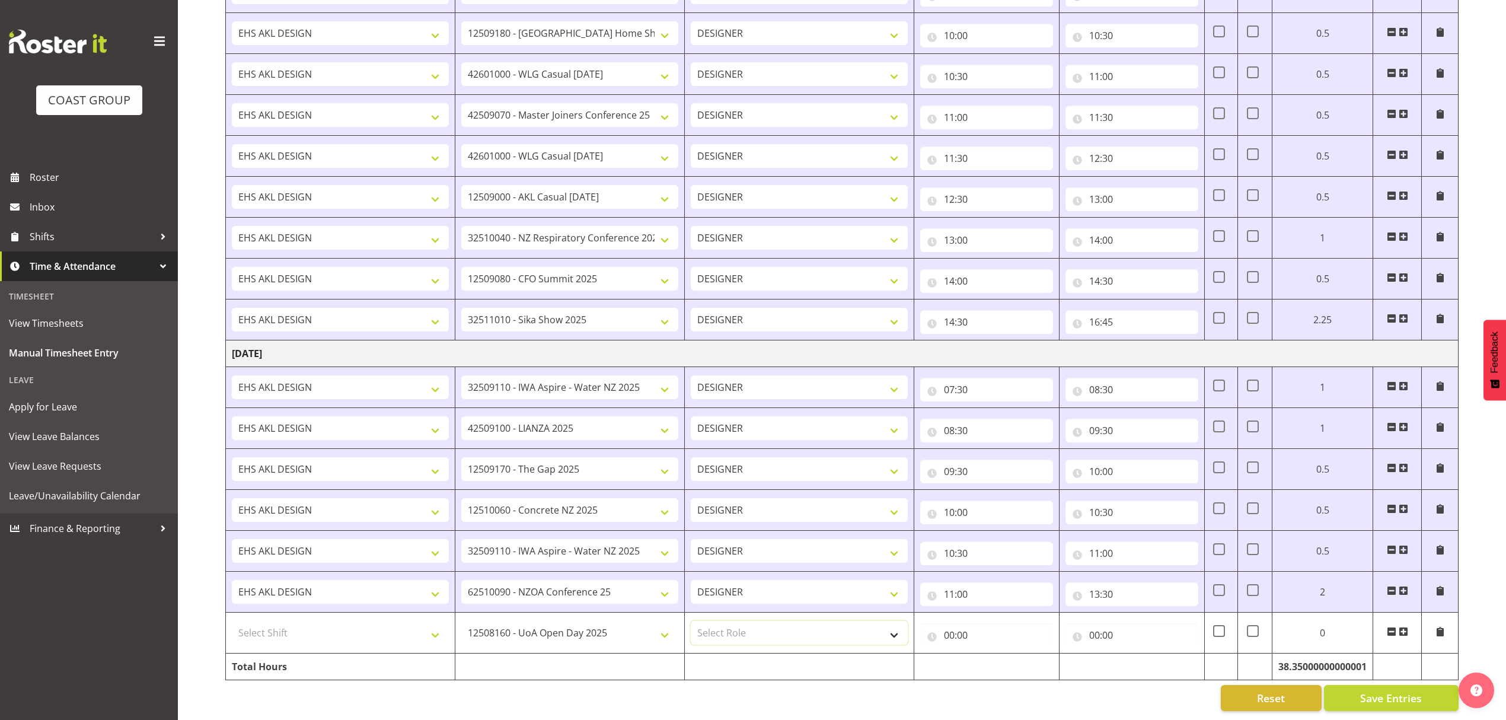
select select "215"
click at [691, 621] on select "Select Role DESIGNER" at bounding box center [799, 633] width 217 height 24
click at [399, 622] on select "Select Shift D+B @ HiNZ D+B Build D+B Build NZACA D+B Build Tech Day OCT 24 D+B…" at bounding box center [340, 633] width 217 height 24
select select "1321"
click at [232, 621] on select "Select Shift D+B @ HiNZ D+B Build D+B Build NZACA D+B Build Tech Day OCT 24 D+B…" at bounding box center [340, 633] width 217 height 24
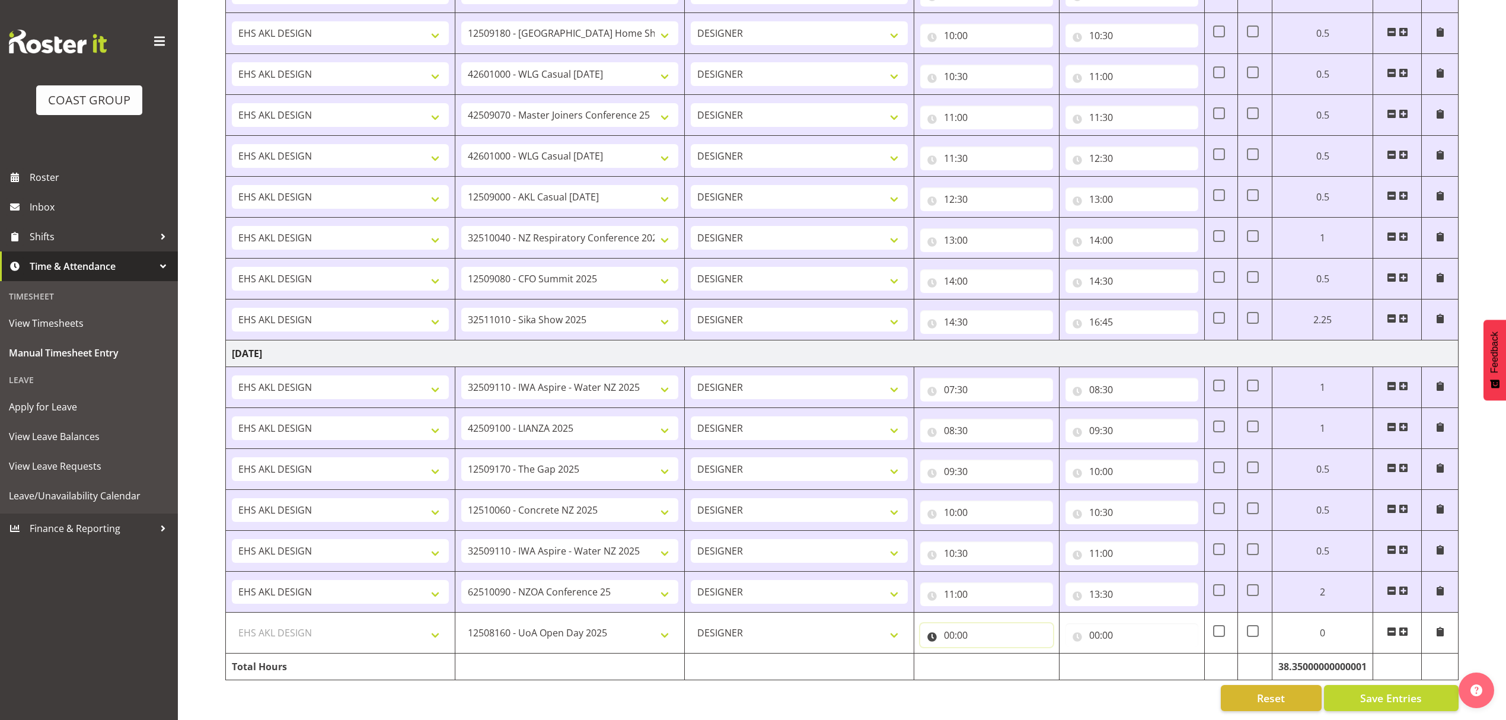
click at [997, 623] on input "00:00" at bounding box center [986, 635] width 133 height 24
click at [1006, 654] on select "00 01 02 03 04 05 06 07 08 09 10 11 12 13 14 15 16 17 18 19 20 21 22 23" at bounding box center [1001, 666] width 27 height 24
select select "13"
click at [988, 654] on select "00 01 02 03 04 05 06 07 08 09 10 11 12 13 14 15 16 17 18 19 20 21 22 23" at bounding box center [1001, 666] width 27 height 24
click at [1027, 654] on select "00 01 02 03 04 05 06 07 08 09 10 11 12 13 14 15 16 17 18 19 20 21 22 23 24 25 2…" at bounding box center [1032, 666] width 27 height 24
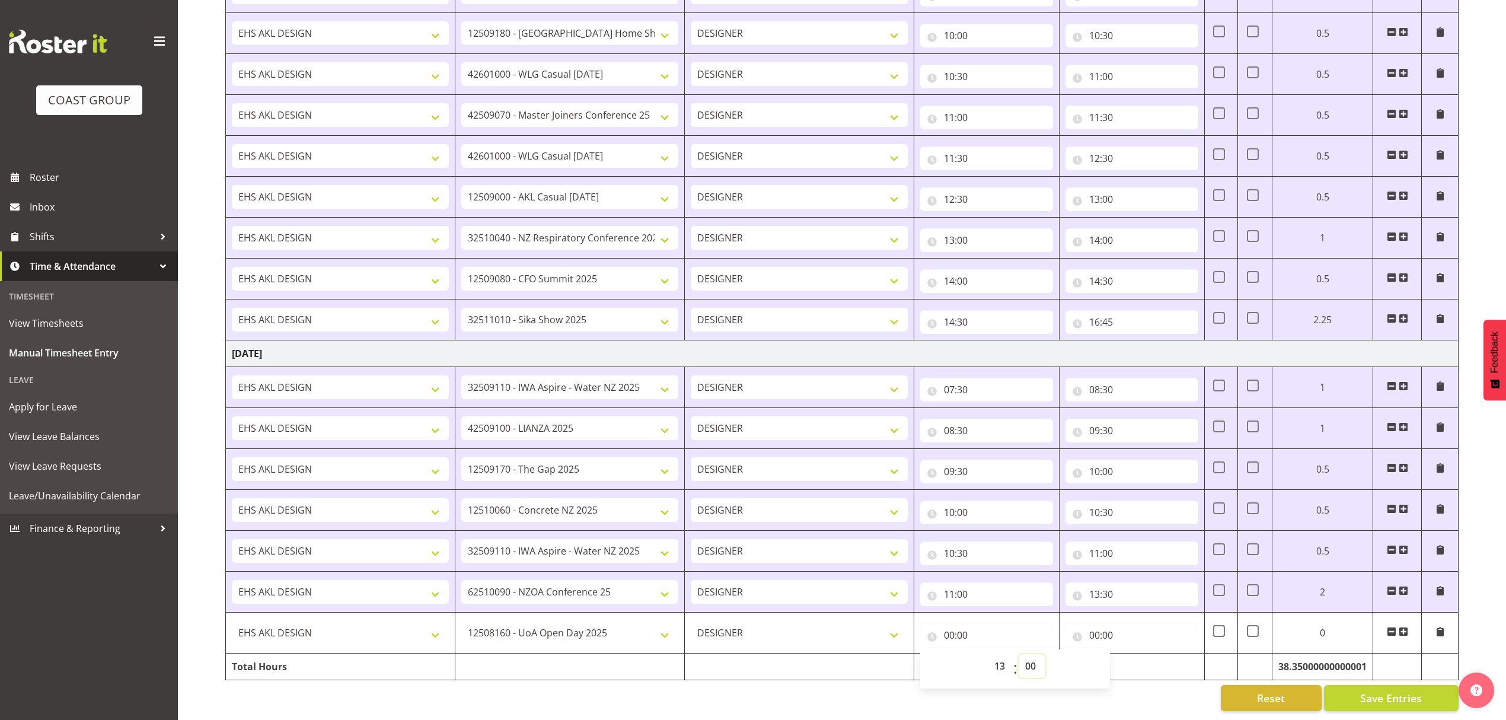
type input "13:00"
select select "30"
click at [1019, 654] on select "00 01 02 03 04 05 06 07 08 09 10 11 12 13 14 15 16 17 18 19 20 21 22 23 24 25 2…" at bounding box center [1032, 666] width 27 height 24
type input "13:30"
click at [1149, 623] on input "00:00" at bounding box center [1132, 635] width 133 height 24
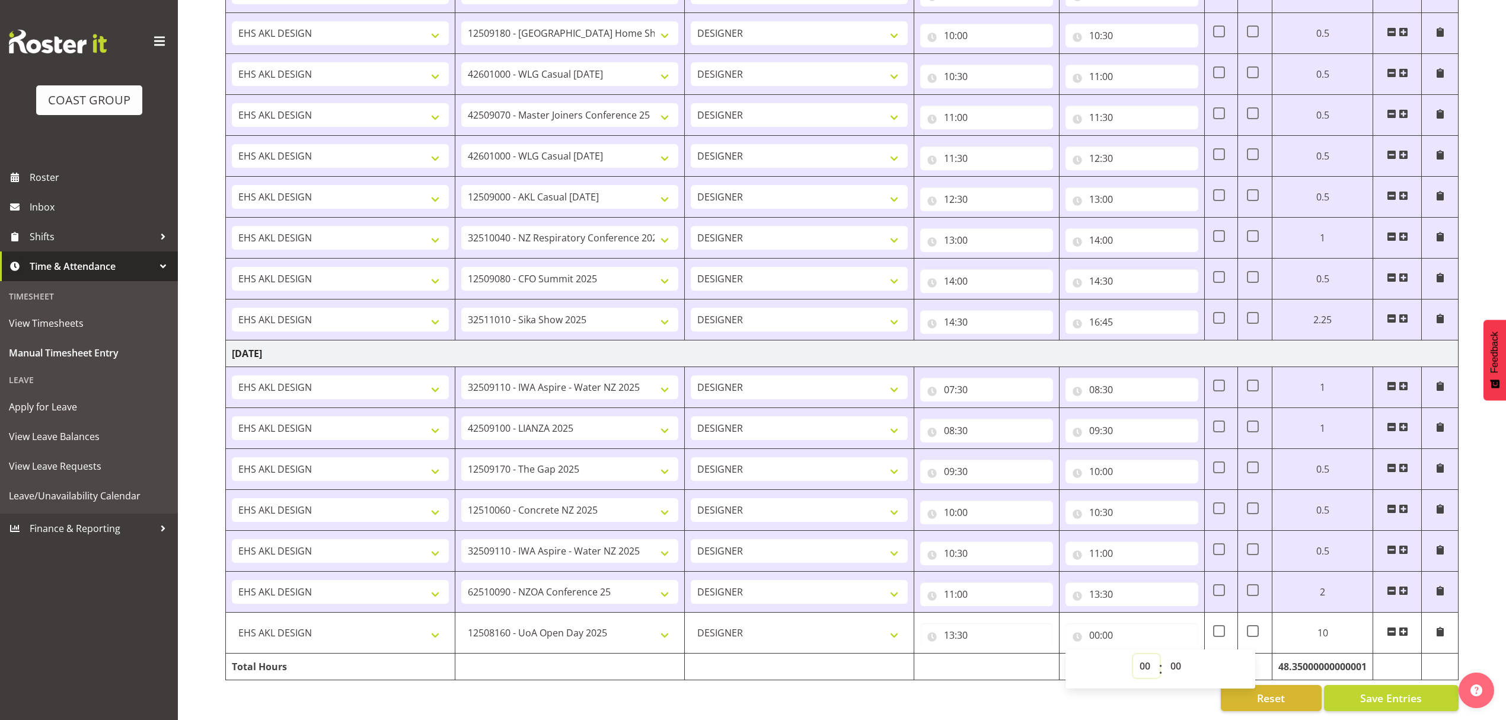
click at [1141, 654] on select "00 01 02 03 04 05 06 07 08 09 10 11 12 13 14 15 16 17 18 19 20 21 22 23" at bounding box center [1146, 666] width 27 height 24
select select "14"
click at [1133, 654] on select "00 01 02 03 04 05 06 07 08 09 10 11 12 13 14 15 16 17 18 19 20 21 22 23" at bounding box center [1146, 666] width 27 height 24
type input "14:00"
click at [1372, 690] on span "Save Entries" at bounding box center [1391, 697] width 62 height 15
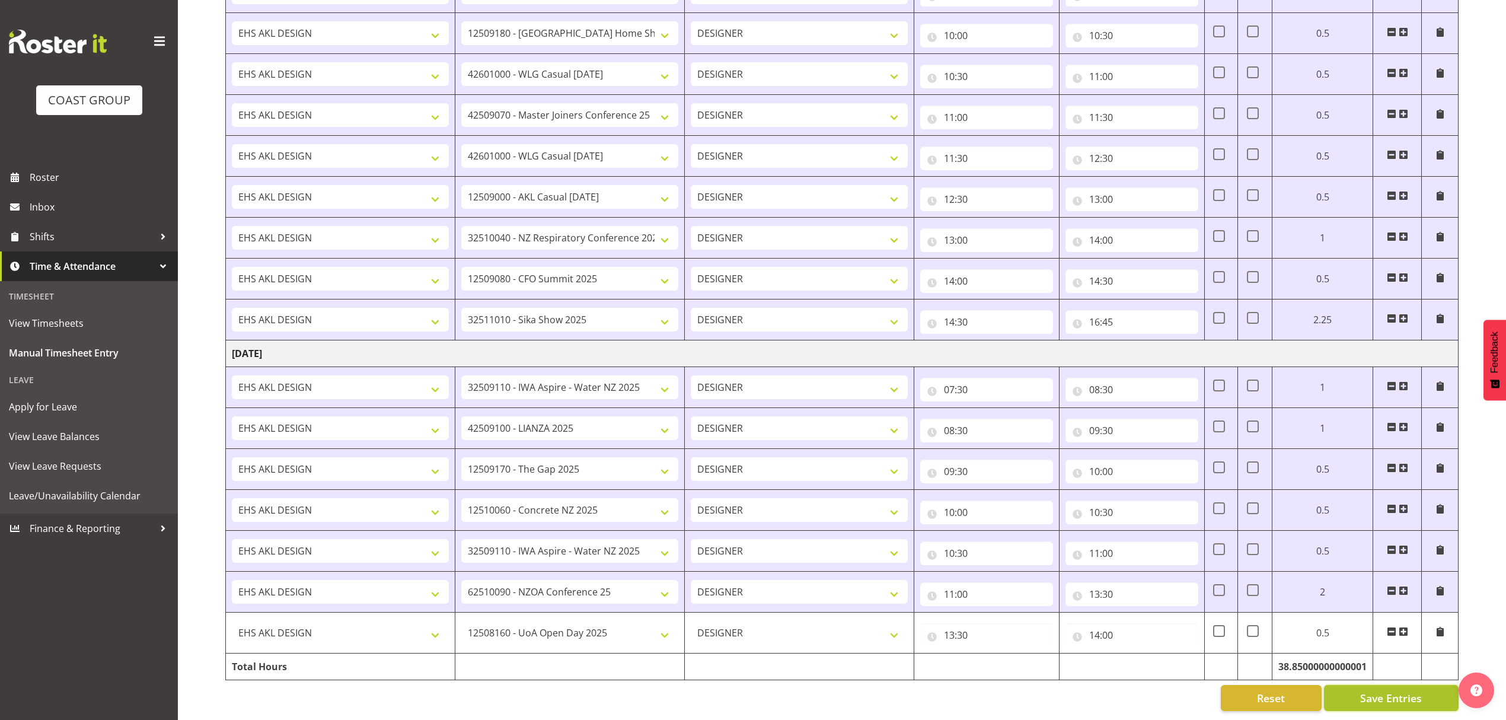
click at [1352, 686] on button "Save Entries" at bounding box center [1391, 698] width 135 height 26
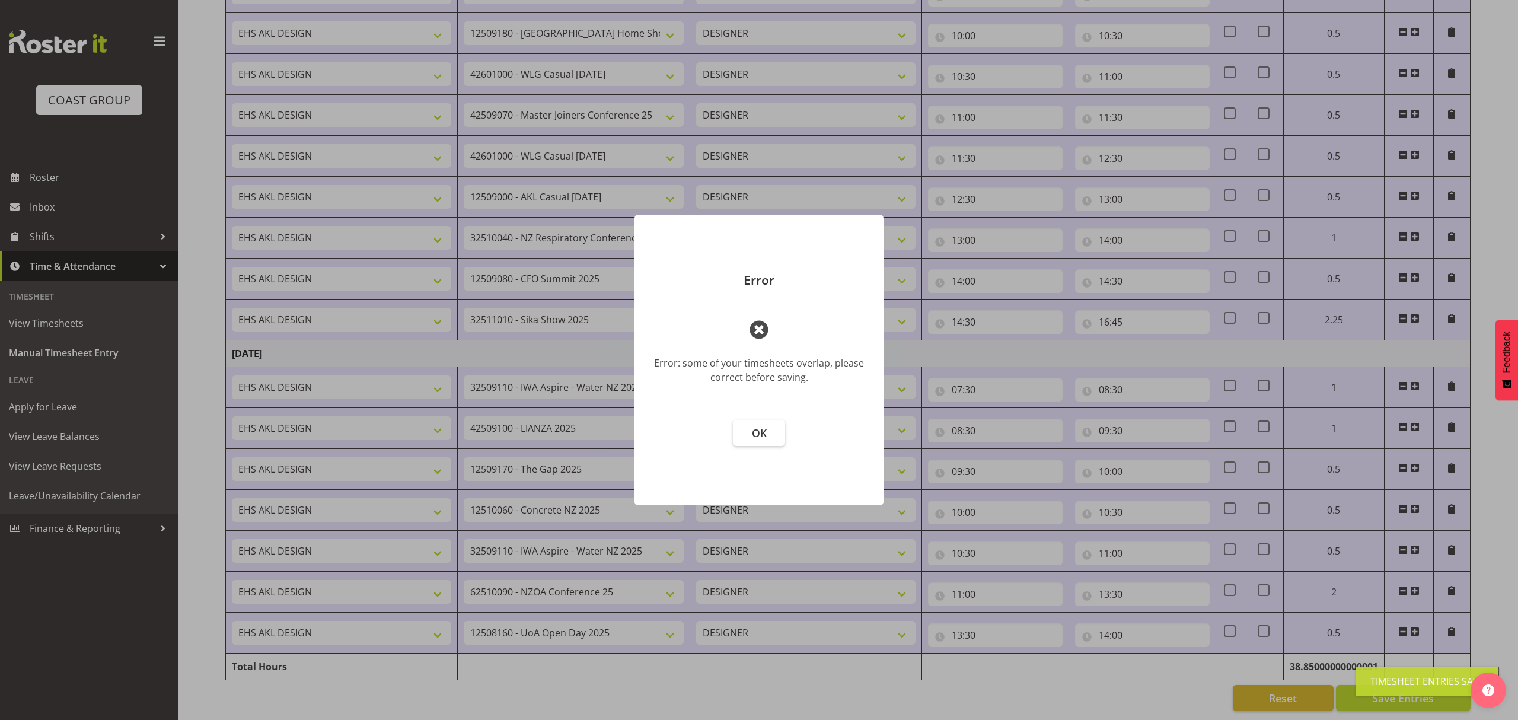
click at [757, 448] on footer "OK" at bounding box center [759, 456] width 249 height 97
click at [760, 438] on span "OK" at bounding box center [759, 433] width 15 height 14
